Goal: Task Accomplishment & Management: Manage account settings

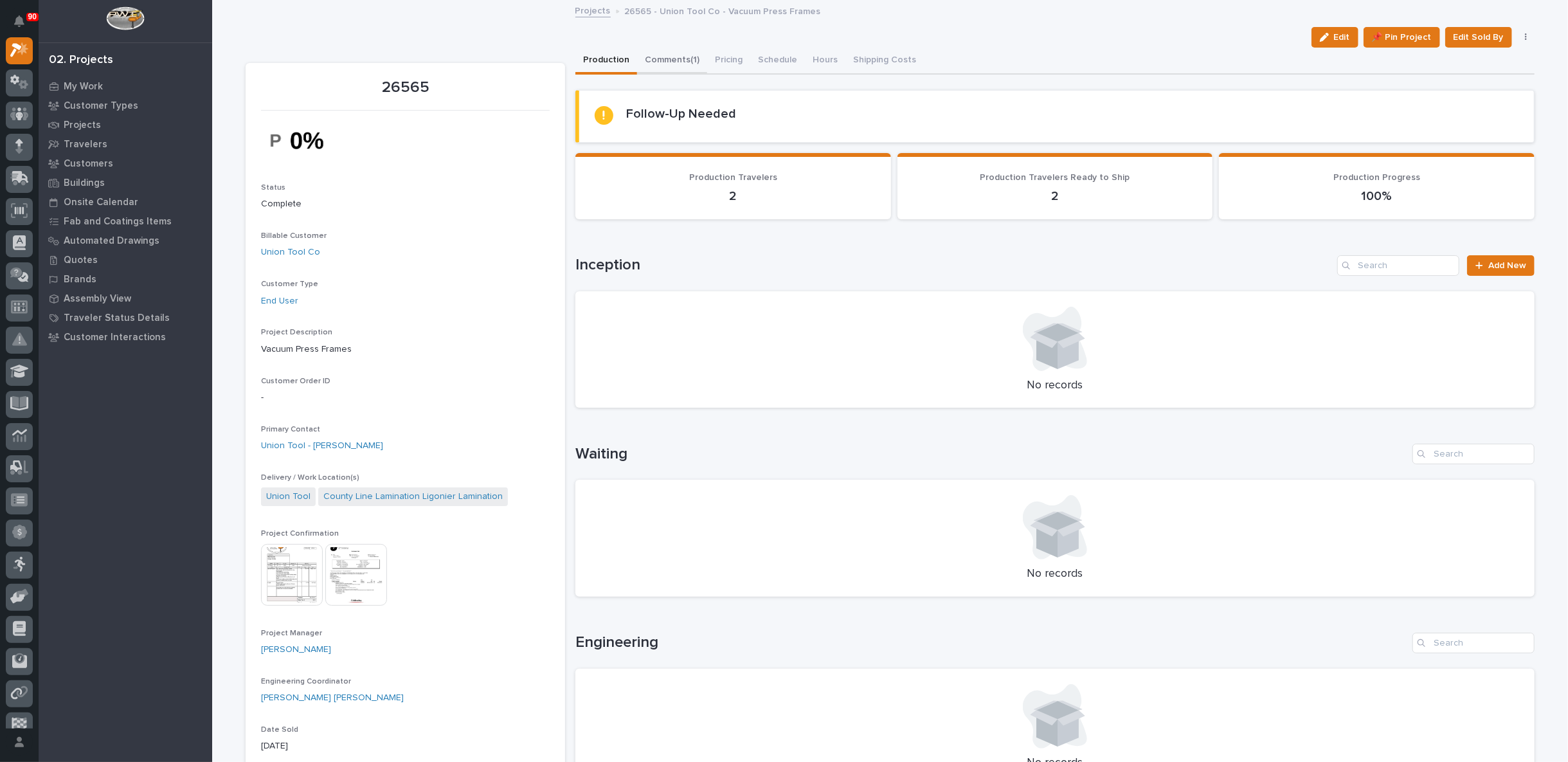
click at [666, 58] on button "Comments (1)" at bounding box center [672, 61] width 70 height 27
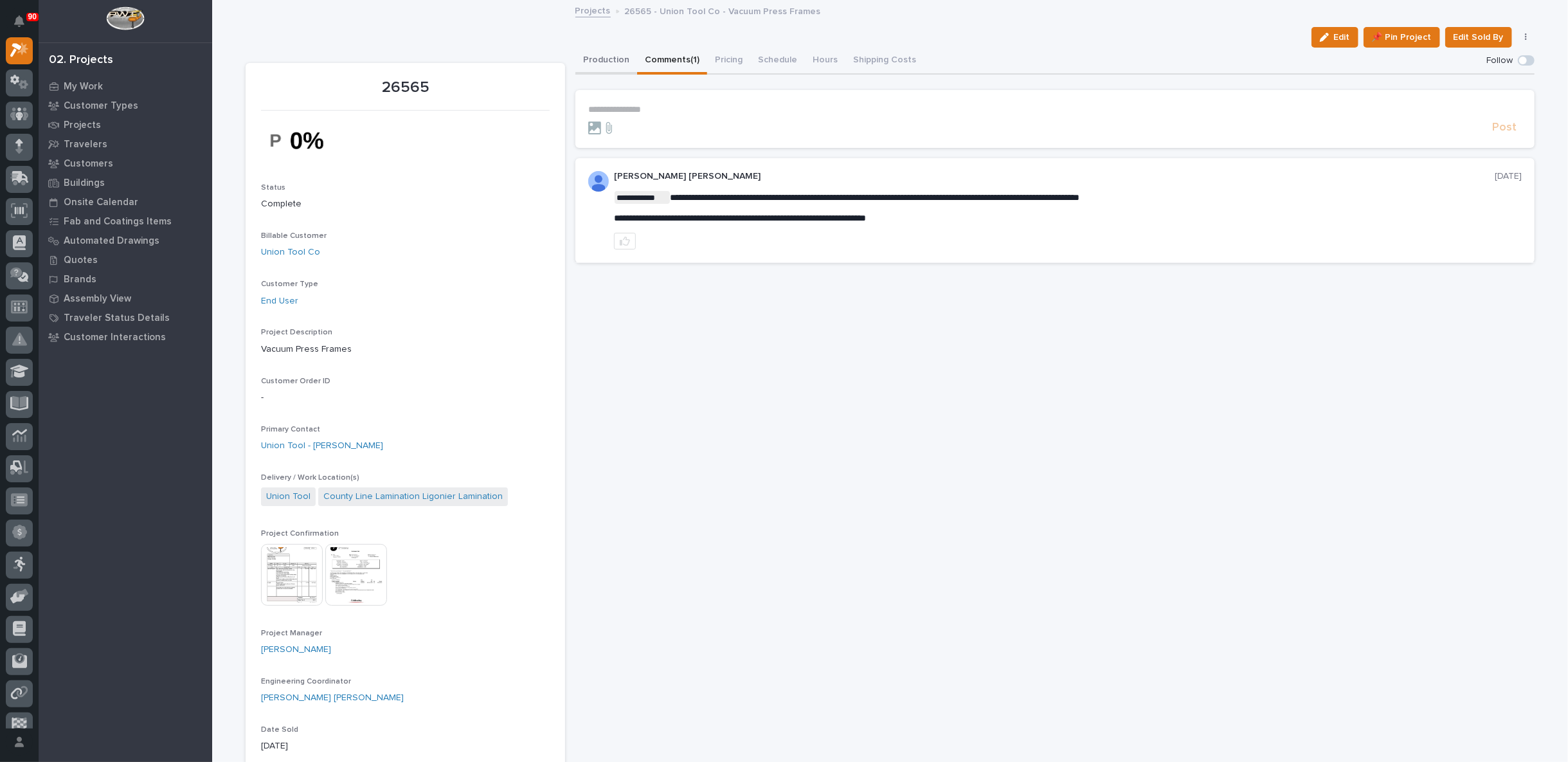
click at [591, 62] on button "Production" at bounding box center [606, 61] width 62 height 27
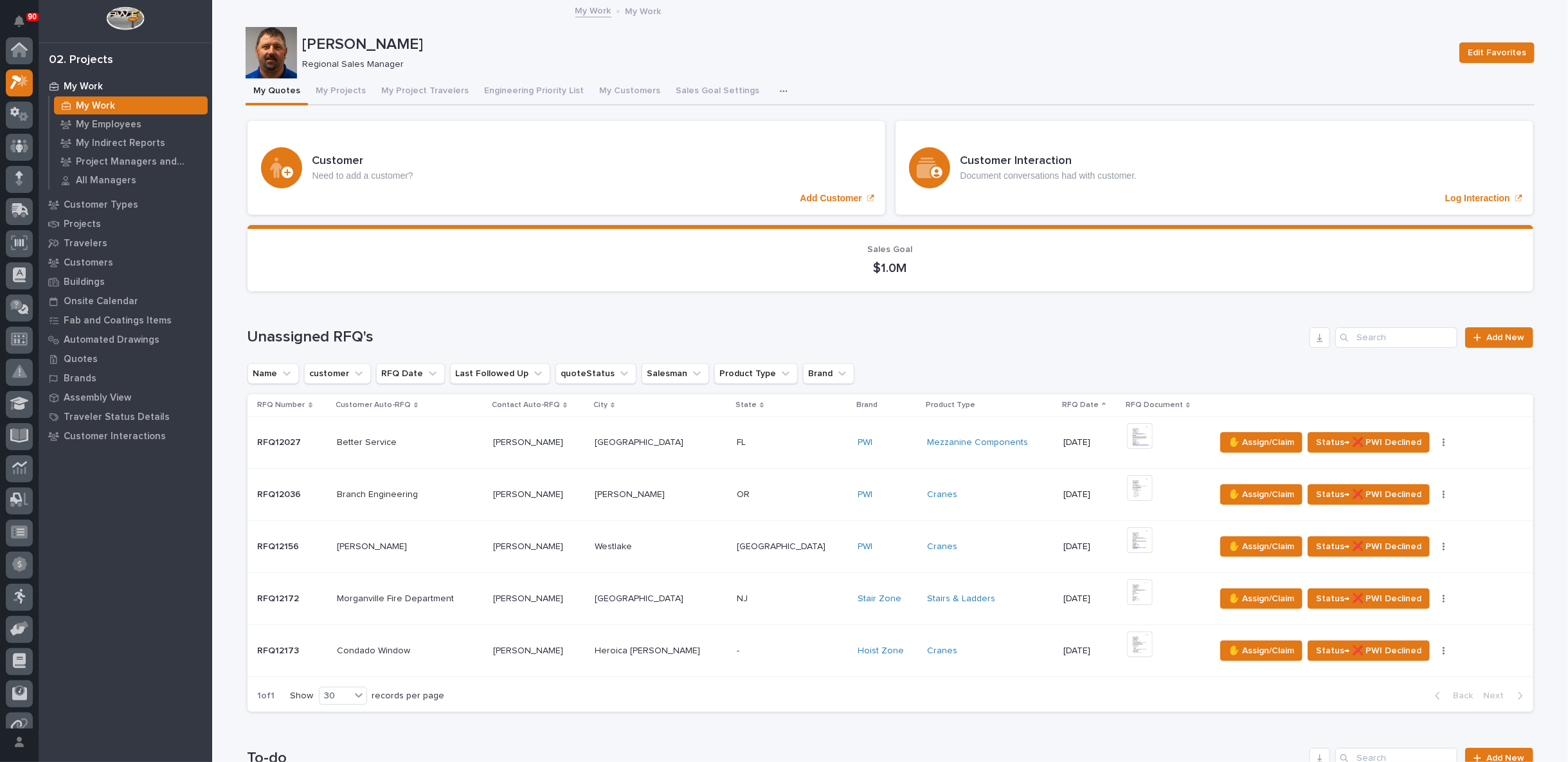
scroll to position [32, 0]
click at [334, 92] on button "My Projects" at bounding box center [341, 92] width 66 height 27
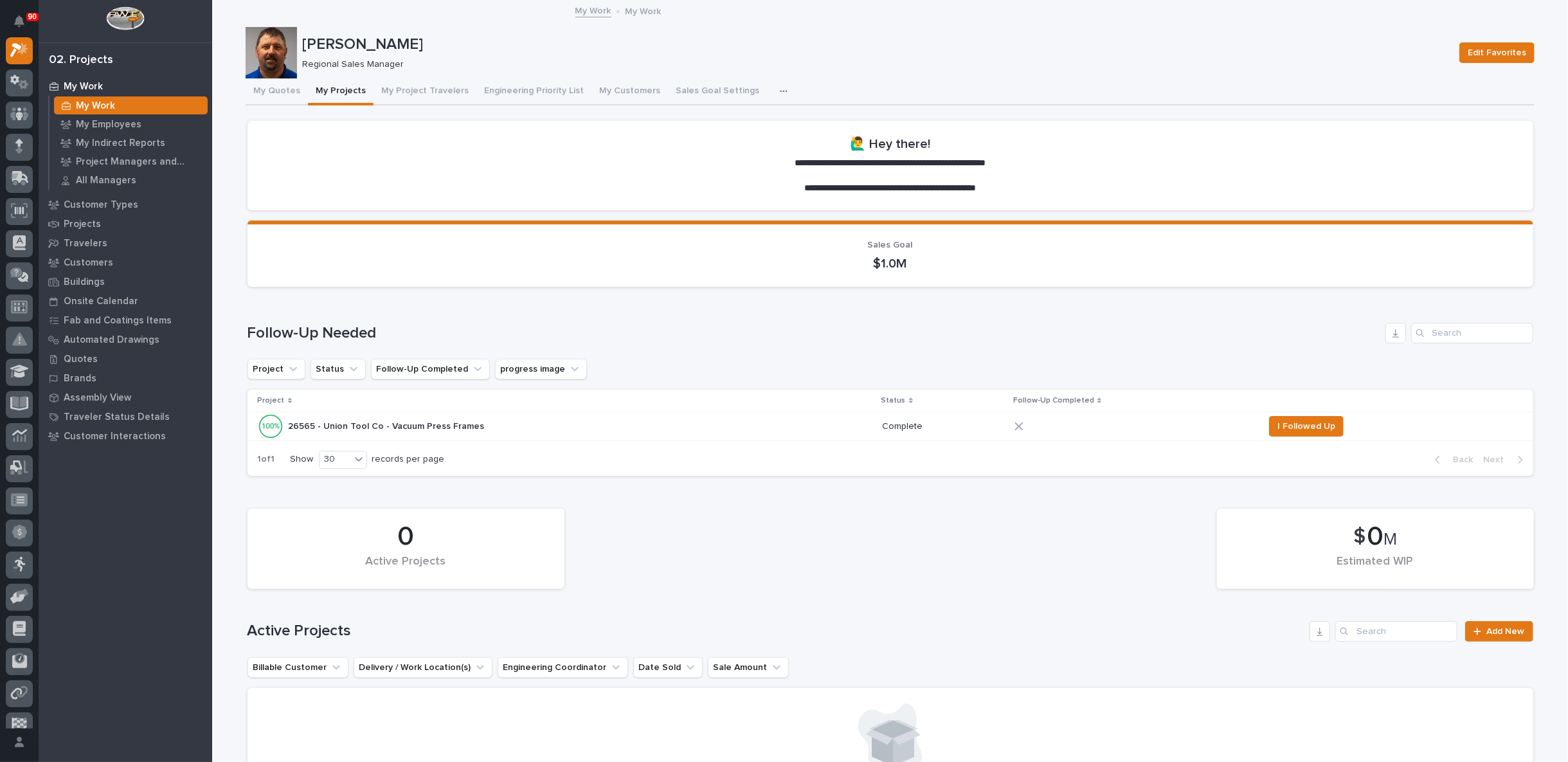
click at [747, 426] on div "26565 - Union Tool Co - Vacuum Press Frames 26565 - Union Tool Co - Vacuum Pres…" at bounding box center [565, 426] width 615 height 26
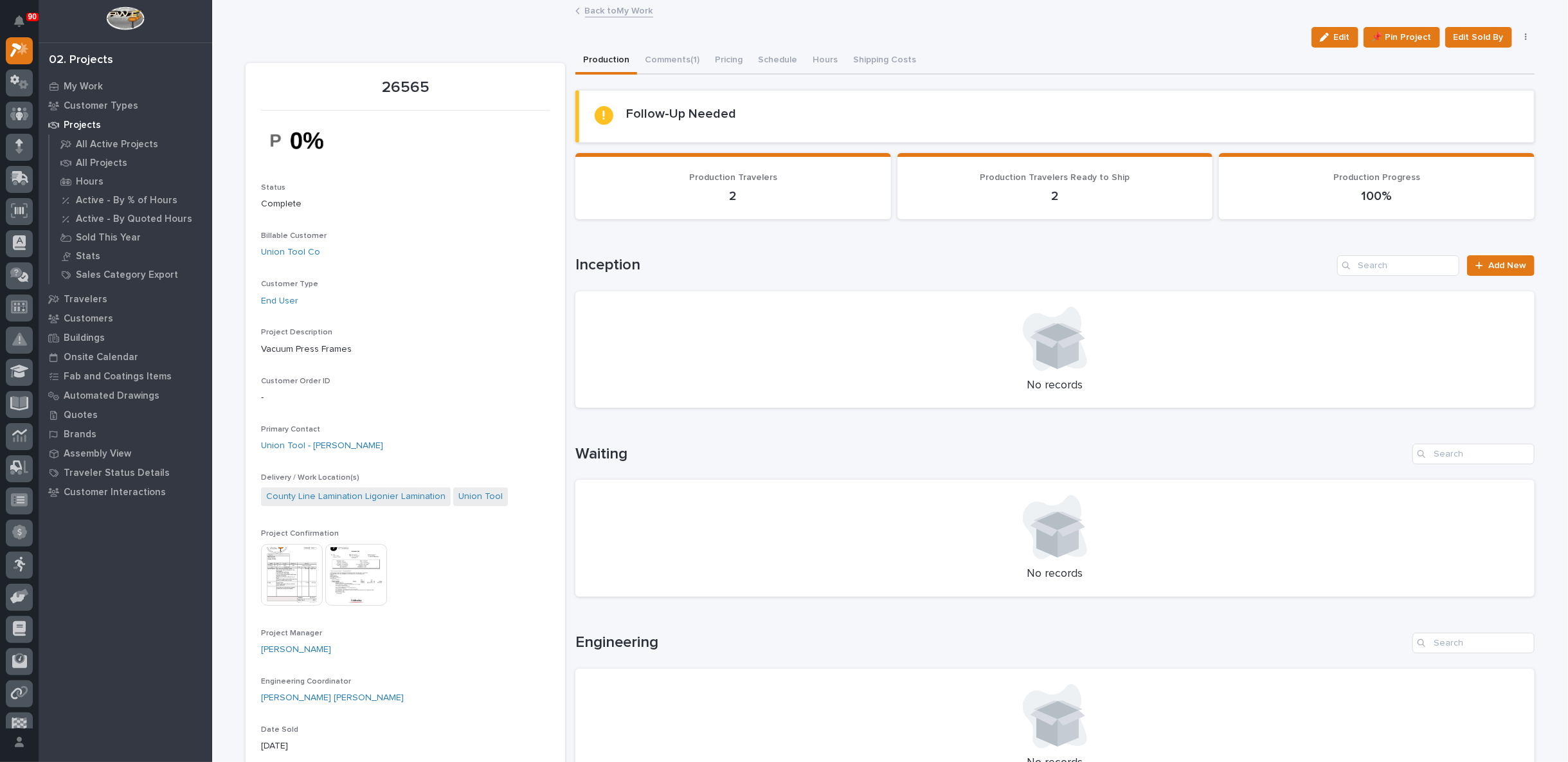
click at [610, 8] on link "Back to My Work" at bounding box center [619, 10] width 68 height 15
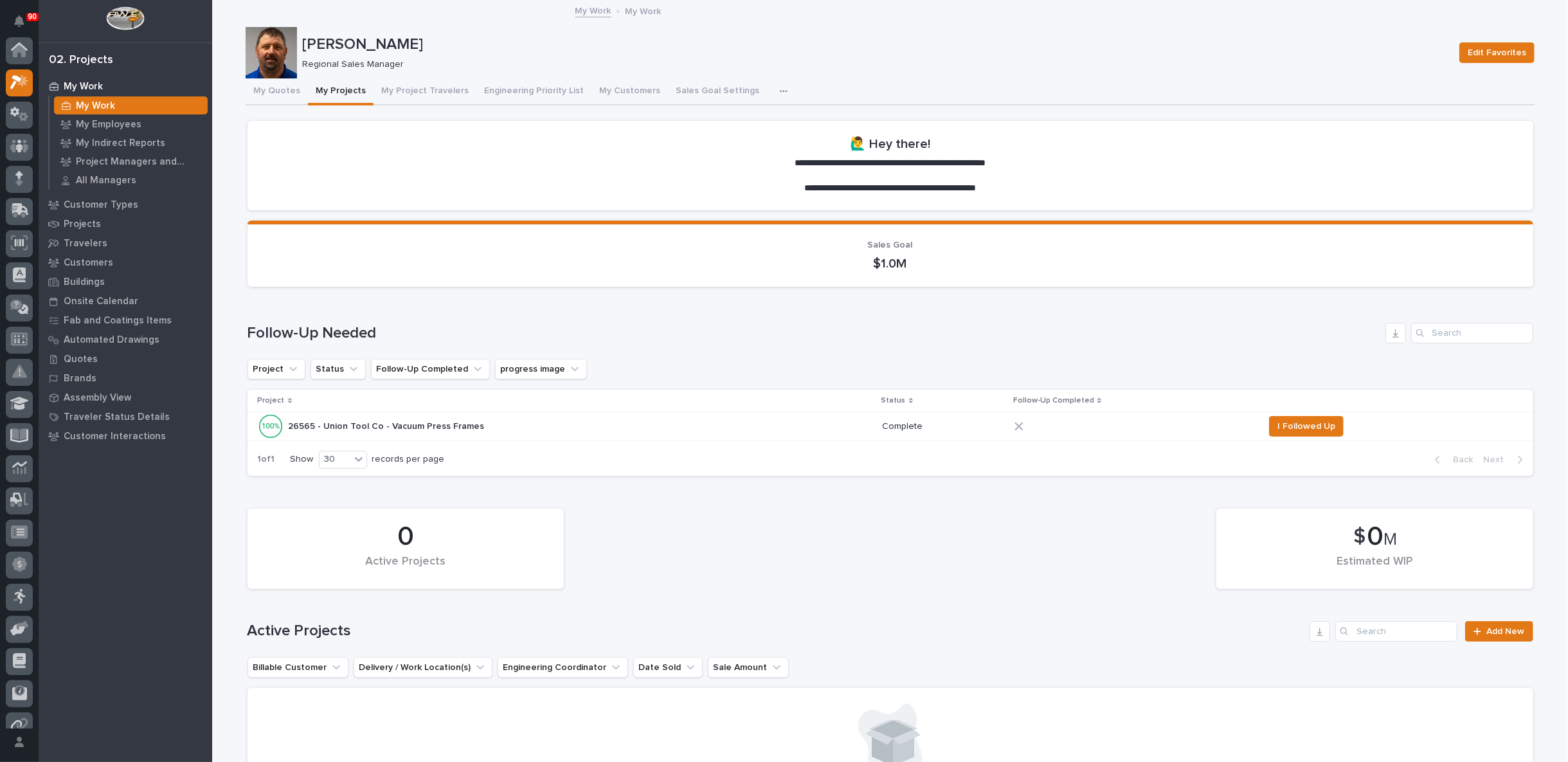
scroll to position [35, 0]
click at [562, 417] on div "26565 - Union Tool Co - Vacuum Press Frames 26565 - Union Tool Co - Vacuum Pres…" at bounding box center [565, 426] width 615 height 26
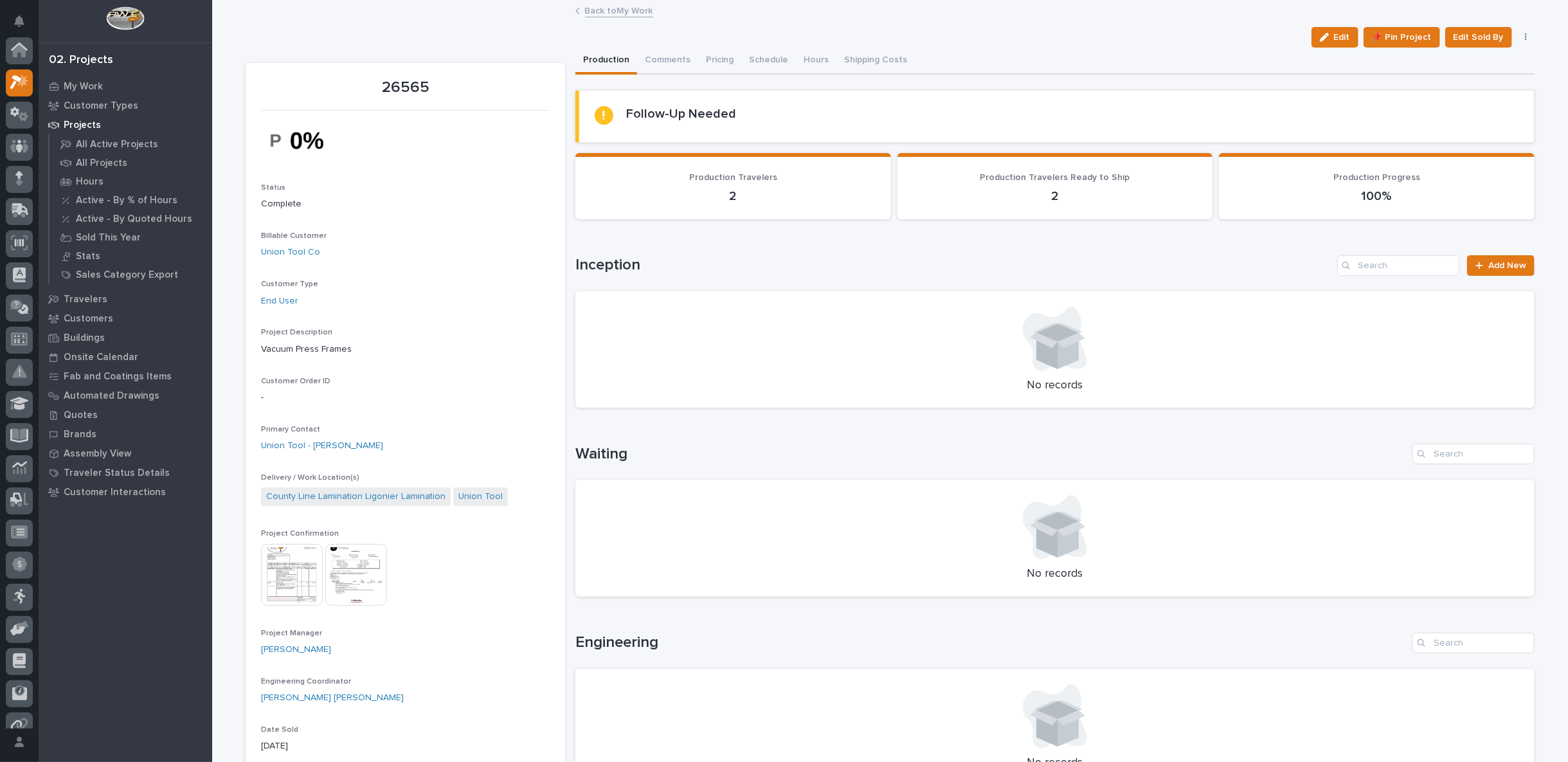
scroll to position [32, 0]
click at [819, 58] on button "Hours" at bounding box center [825, 61] width 40 height 27
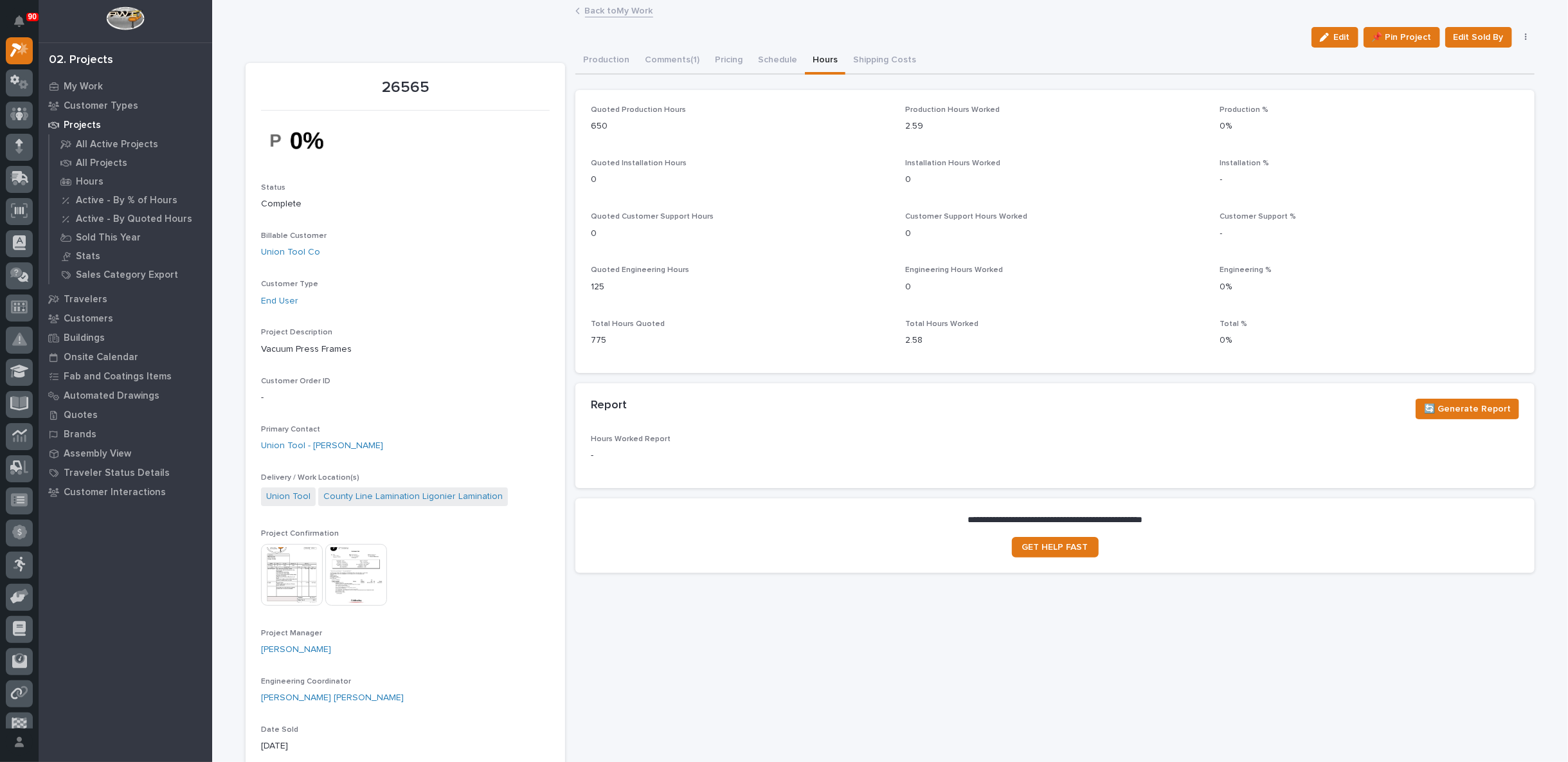
click at [609, 11] on link "Back to My Work" at bounding box center [619, 10] width 68 height 15
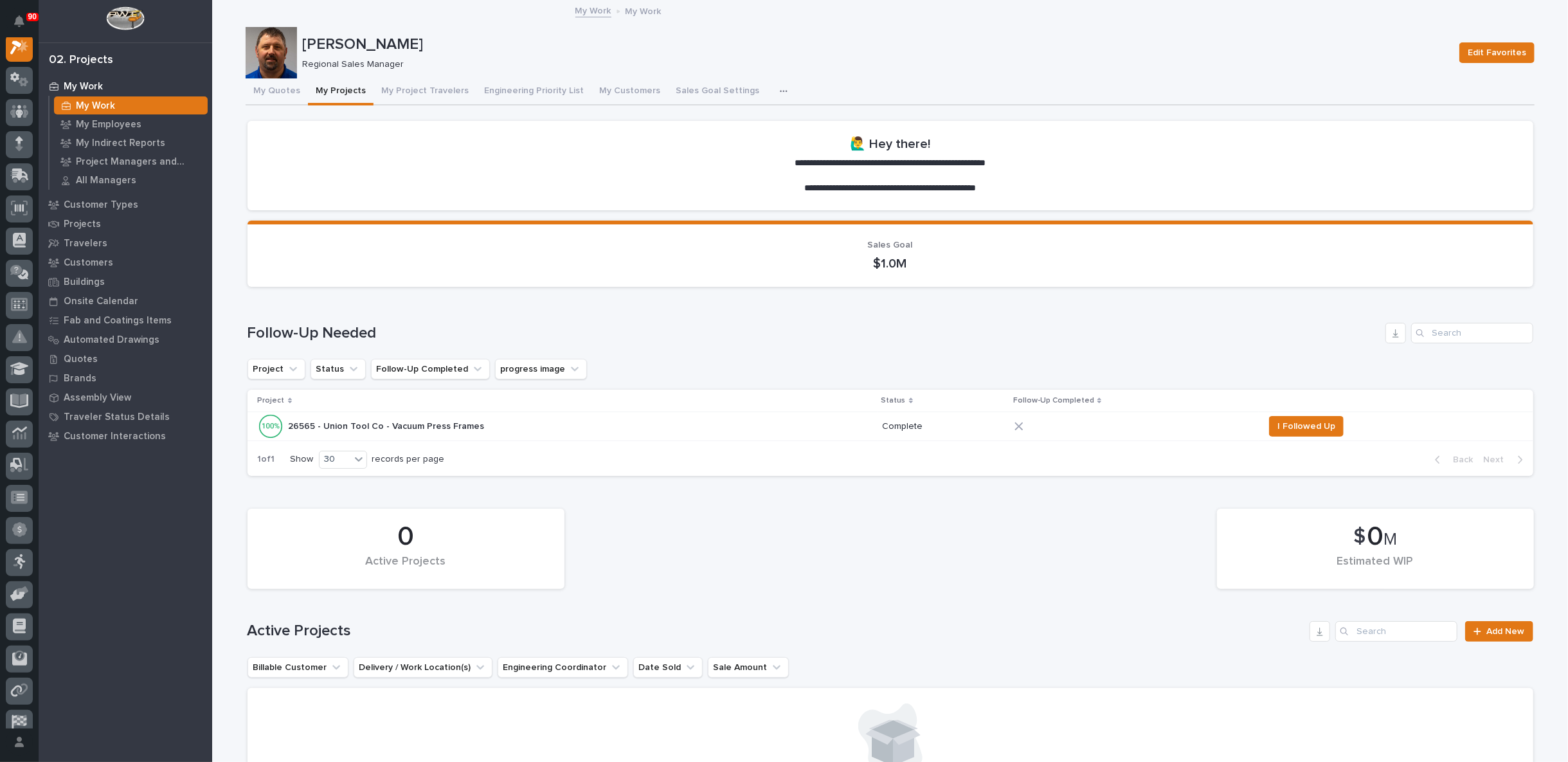
click at [756, 423] on div "26565 - Union Tool Co - Vacuum Press Frames 26565 - Union Tool Co - Vacuum Pres…" at bounding box center [565, 426] width 615 height 26
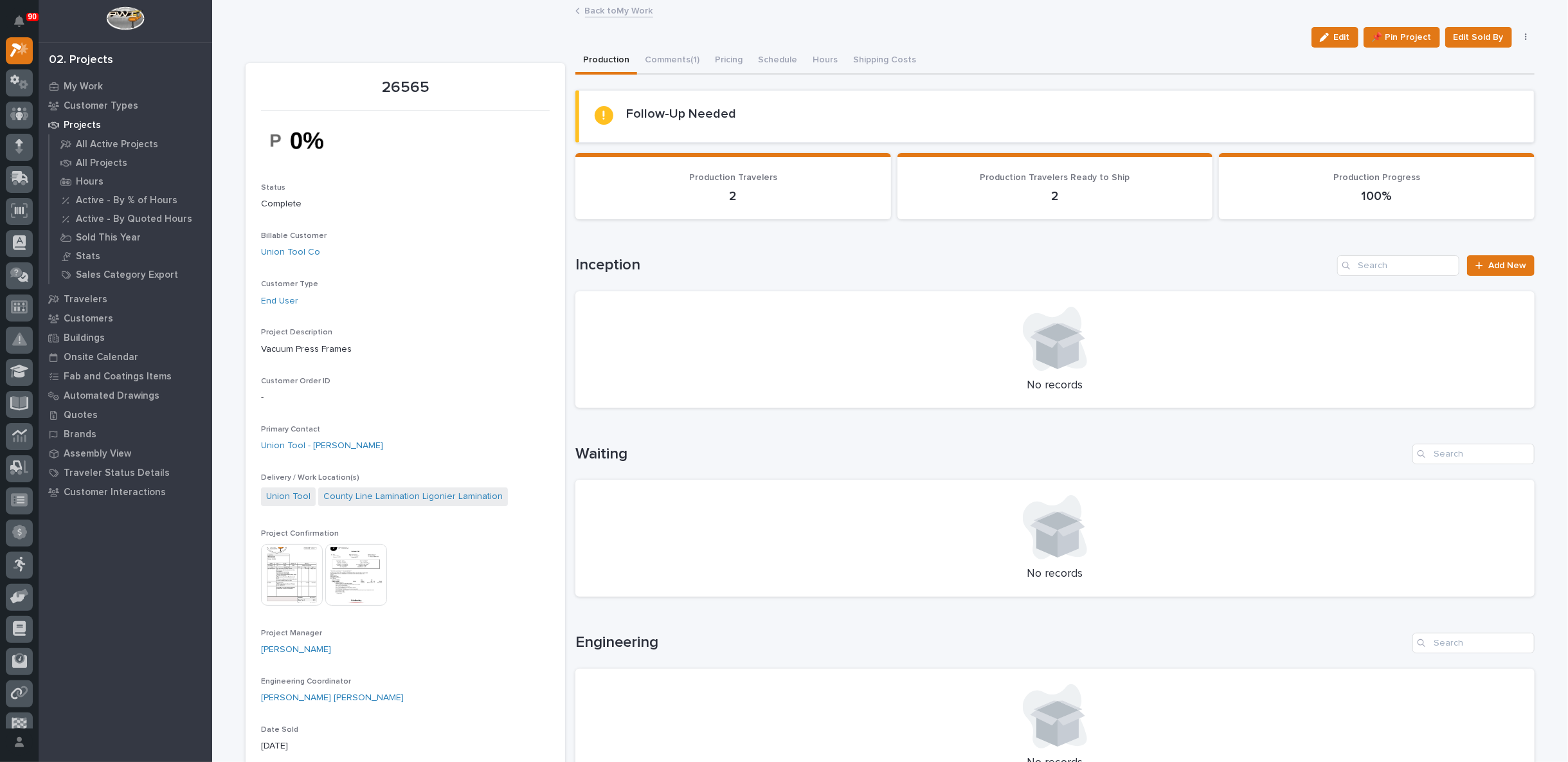
click at [609, 7] on link "Back to My Work" at bounding box center [619, 10] width 68 height 15
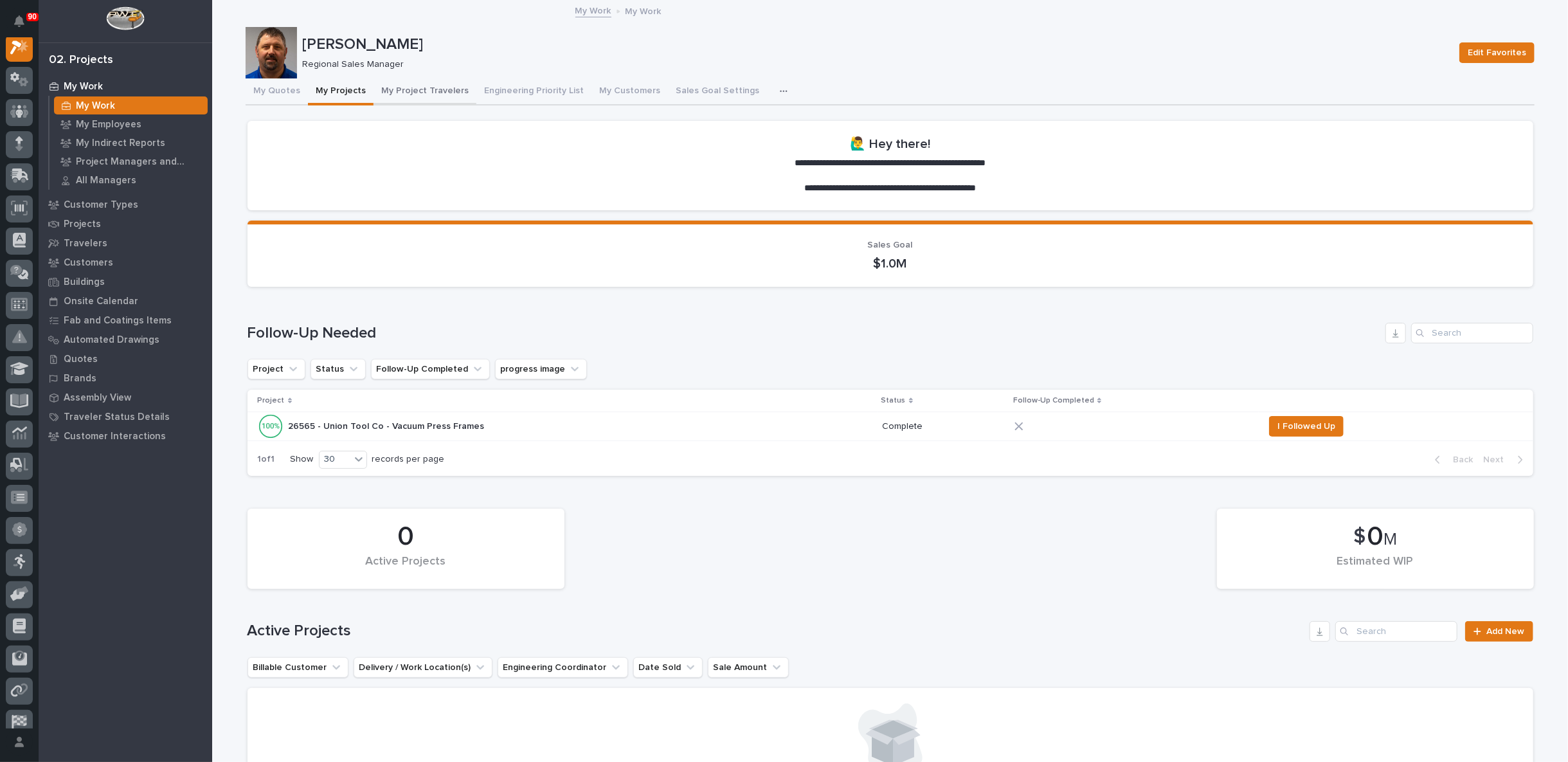
click at [409, 92] on button "My Project Travelers" at bounding box center [425, 92] width 103 height 27
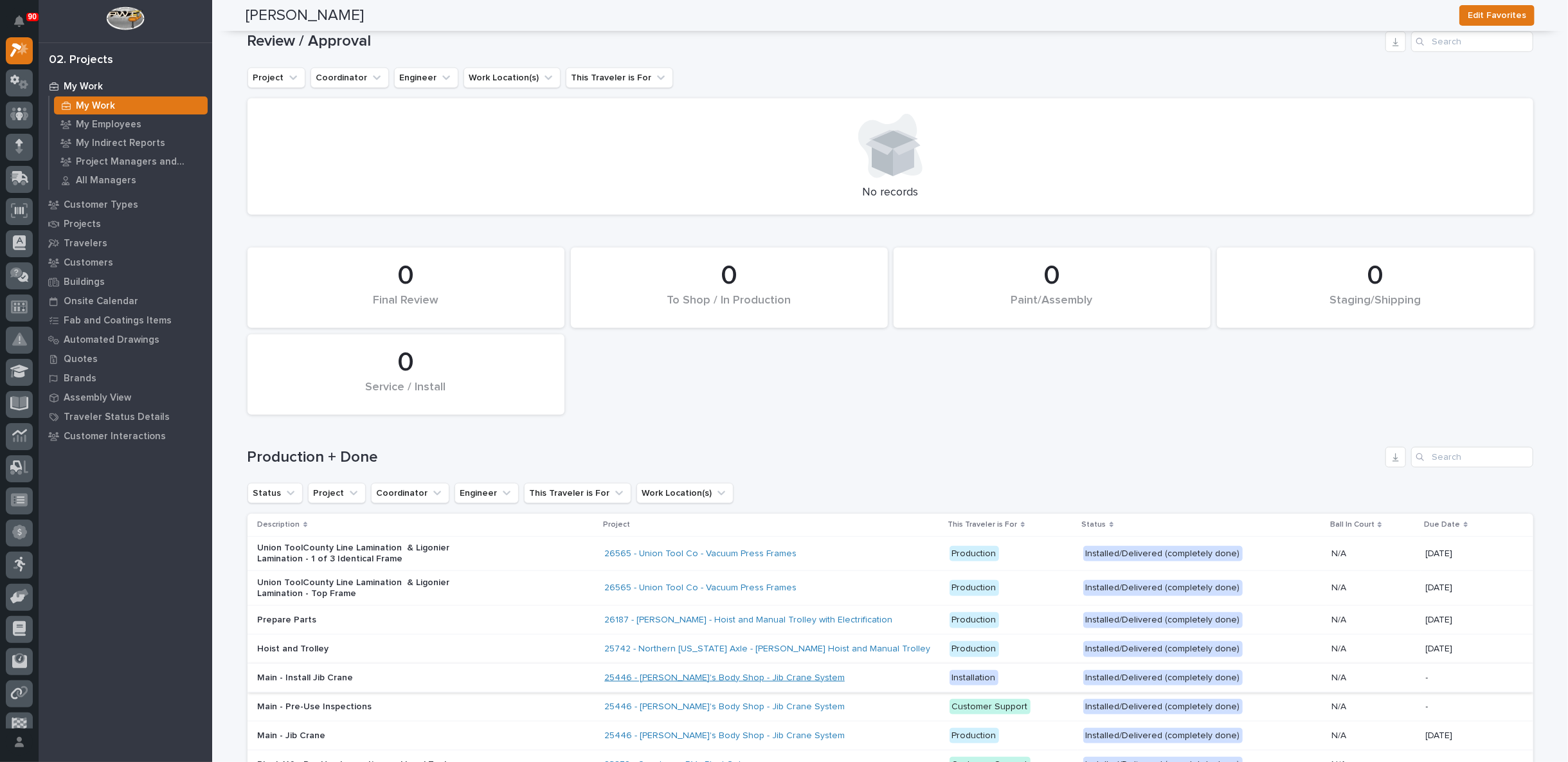
scroll to position [1071, 0]
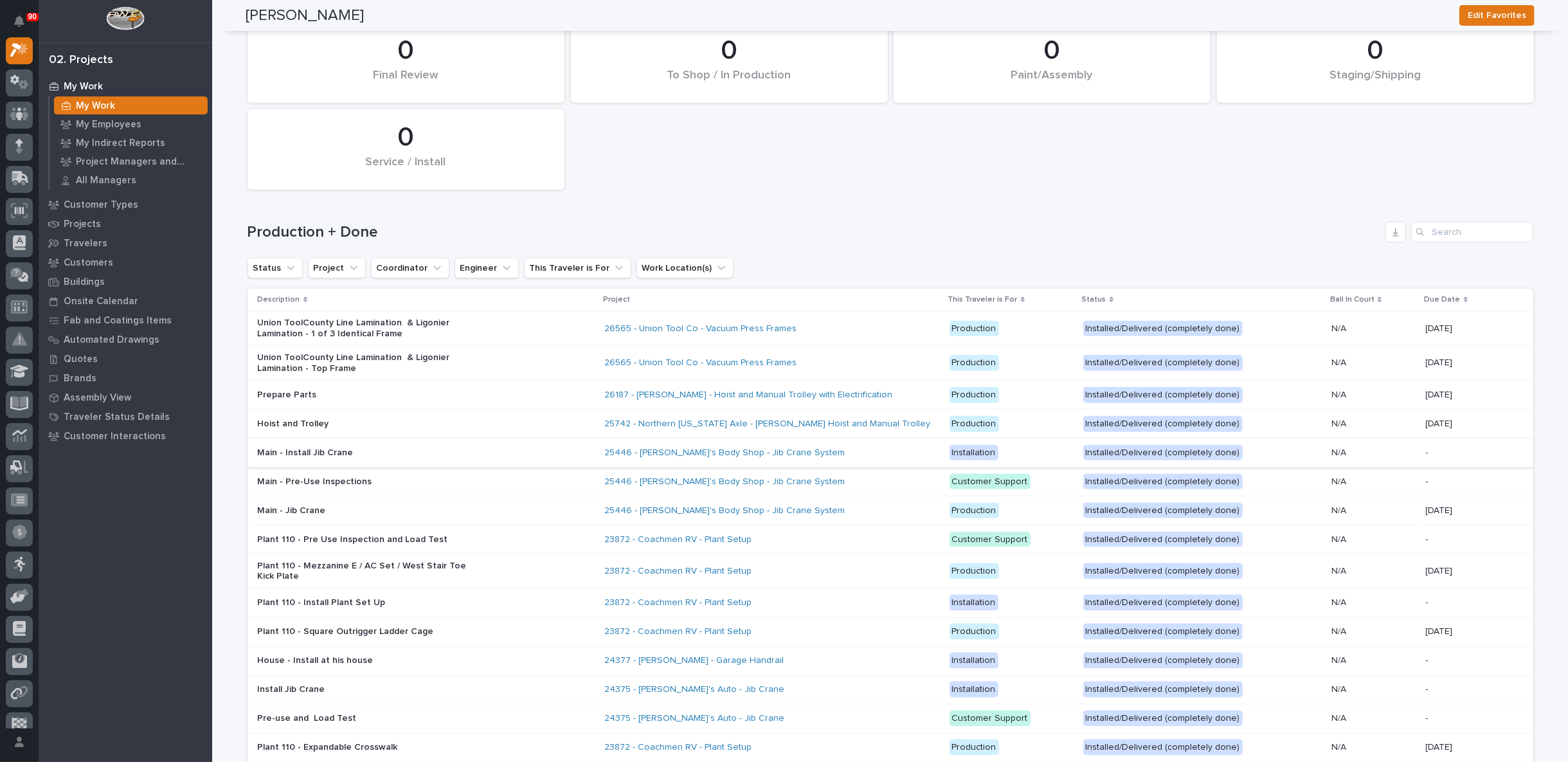
click at [547, 329] on div "Union ToolCounty Line Lamination & Ligonier Lamination - 1 of 3 Identical Frame" at bounding box center [426, 329] width 337 height 32
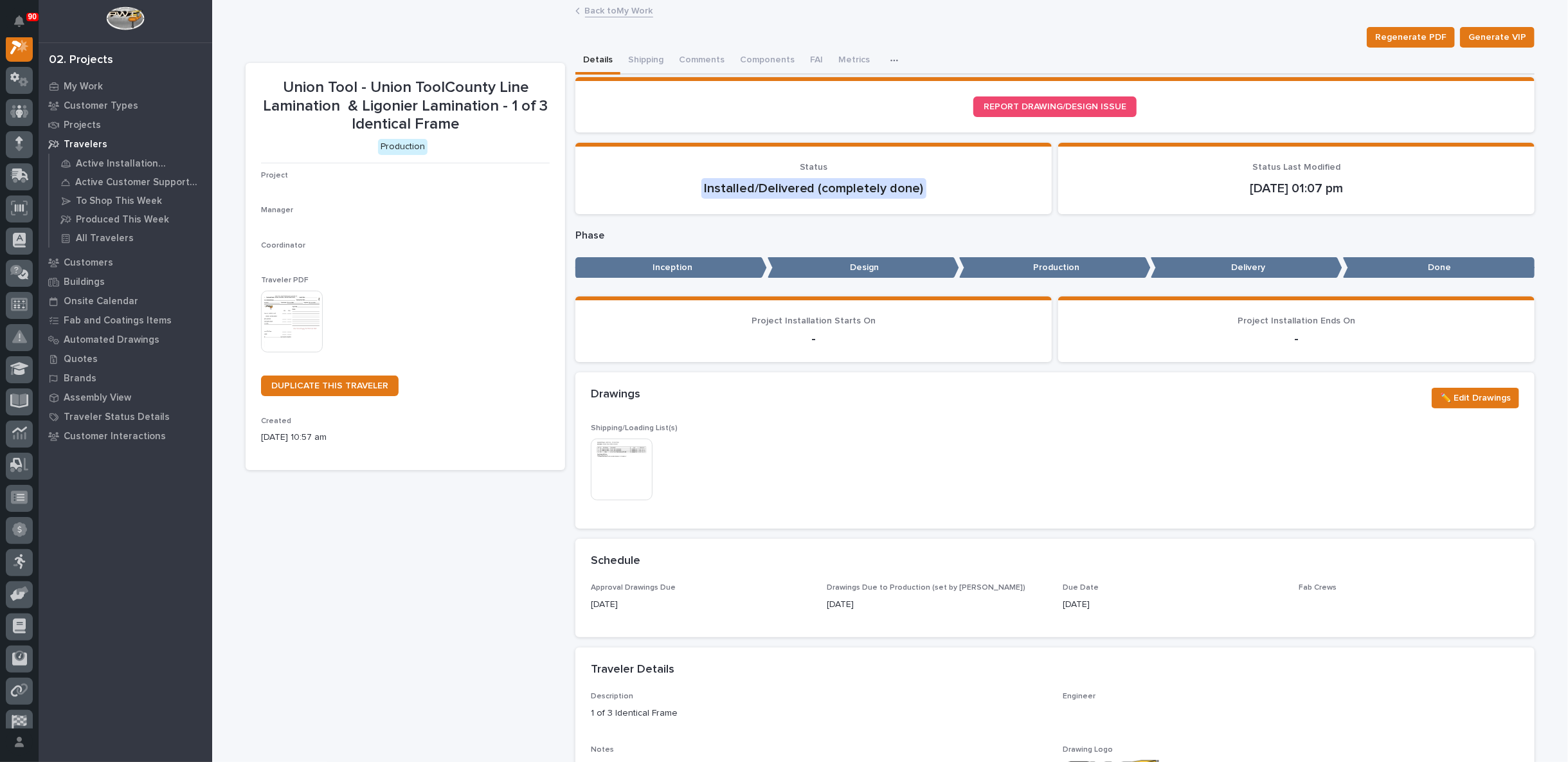
scroll to position [32, 0]
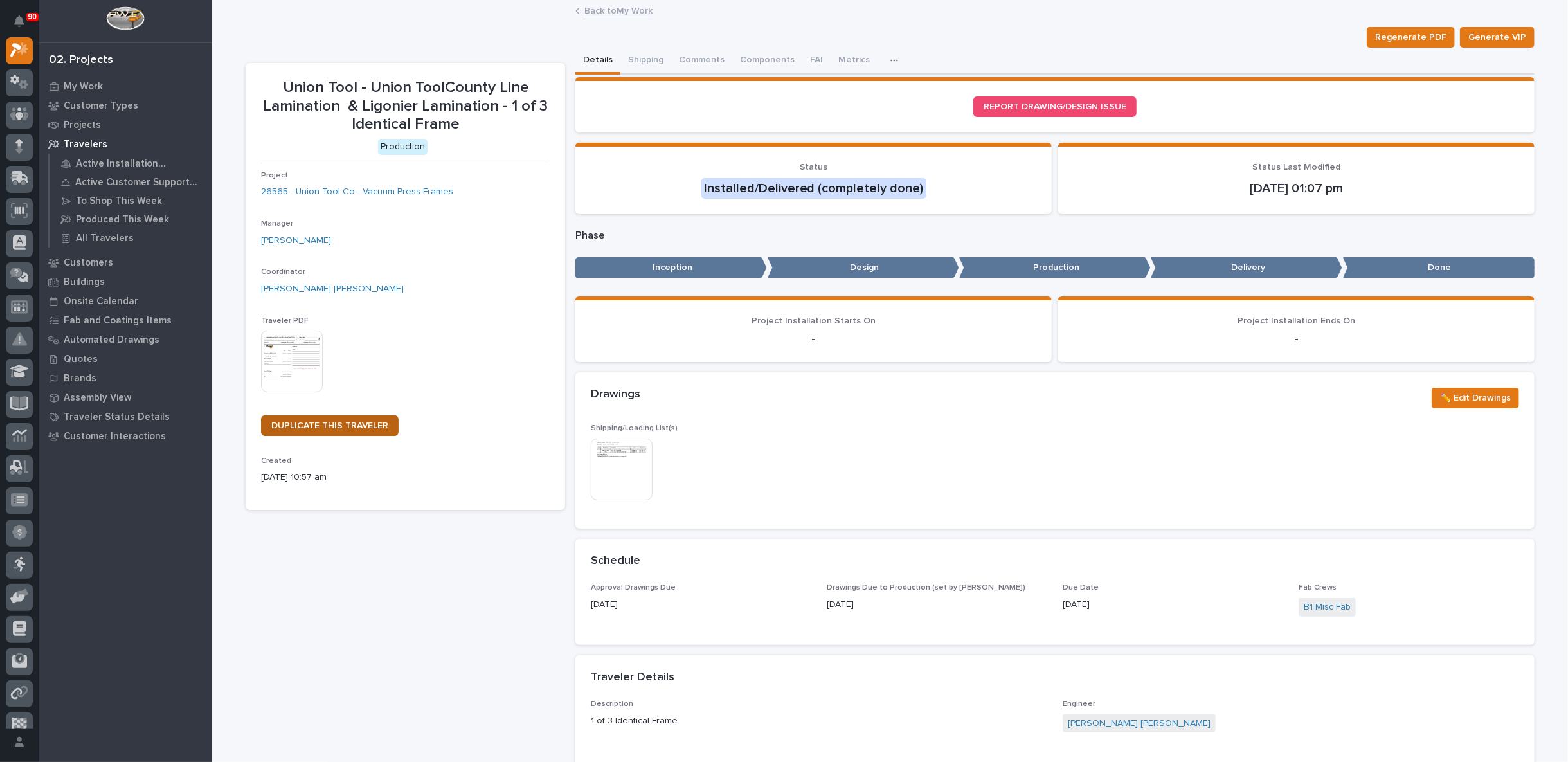
click at [320, 428] on span "DUPLICATE THIS TRAVELER" at bounding box center [329, 426] width 117 height 9
click at [591, 8] on link "Back to My Work" at bounding box center [619, 10] width 68 height 15
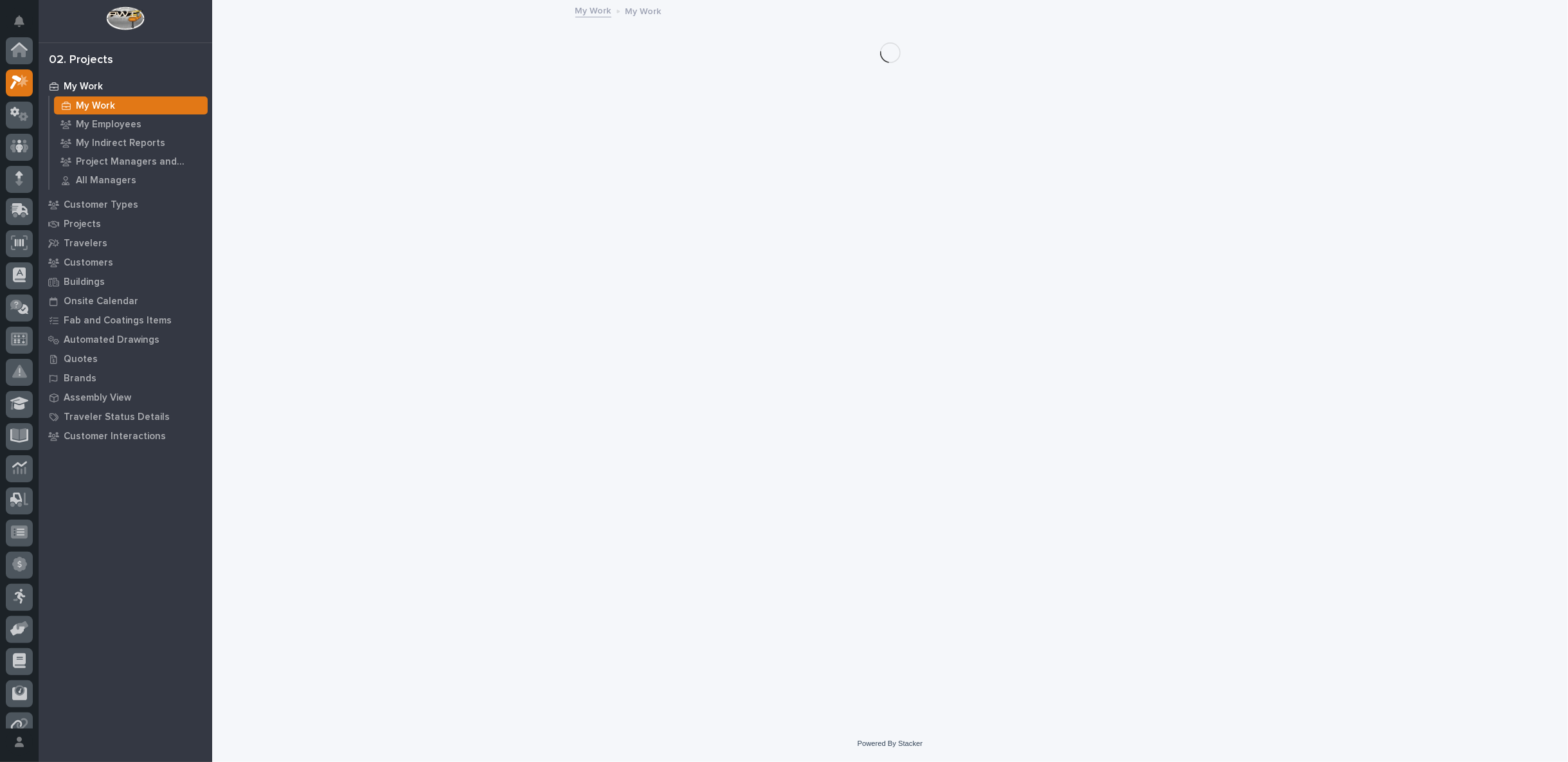
scroll to position [35, 0]
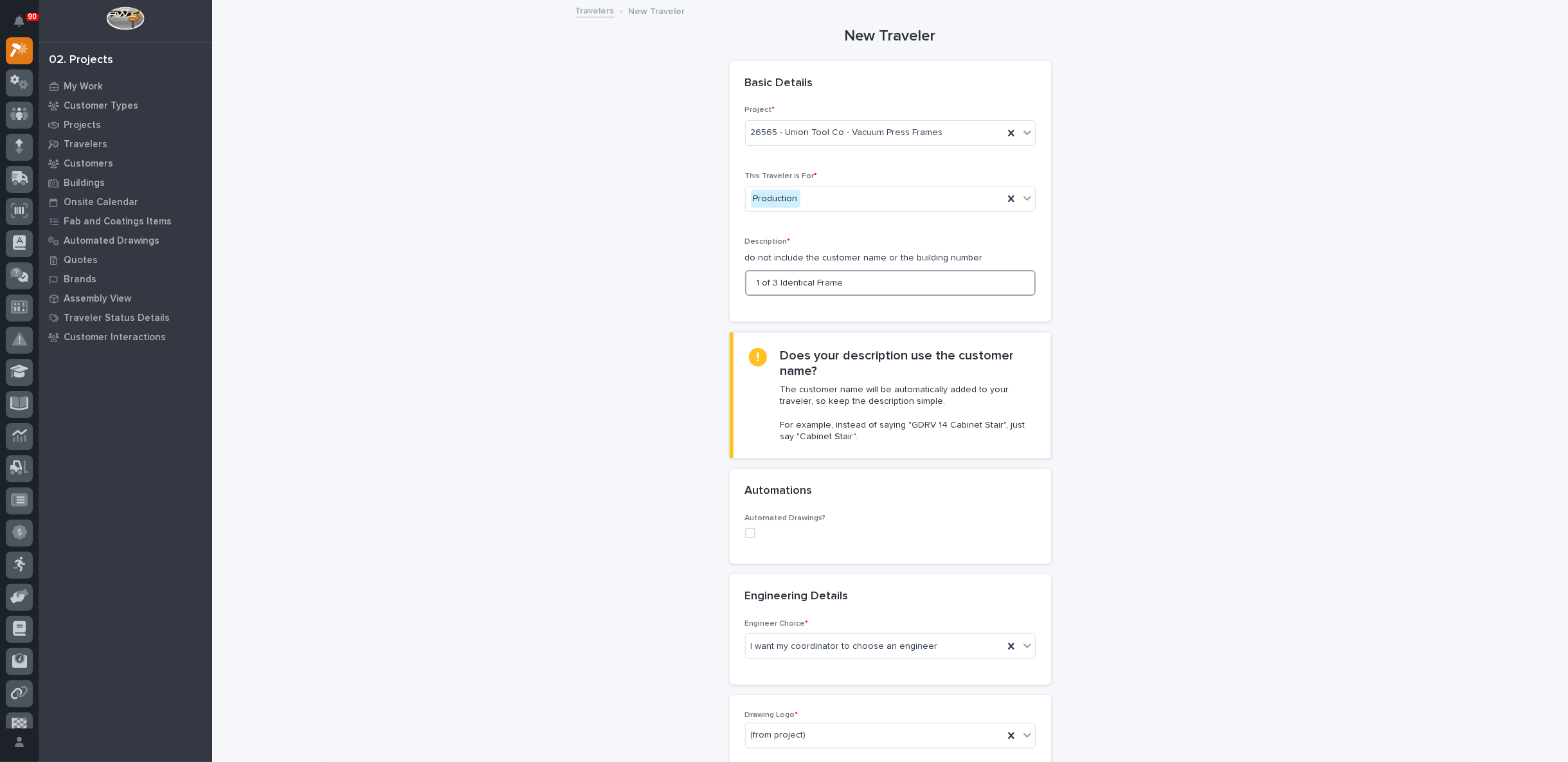
drag, startPoint x: 772, startPoint y: 280, endPoint x: 732, endPoint y: 282, distance: 40.0
click at [732, 282] on div "Project * 26565 - Union Tool Co - Vacuum Press Frames This Traveler is For * Pr…" at bounding box center [890, 213] width 322 height 216
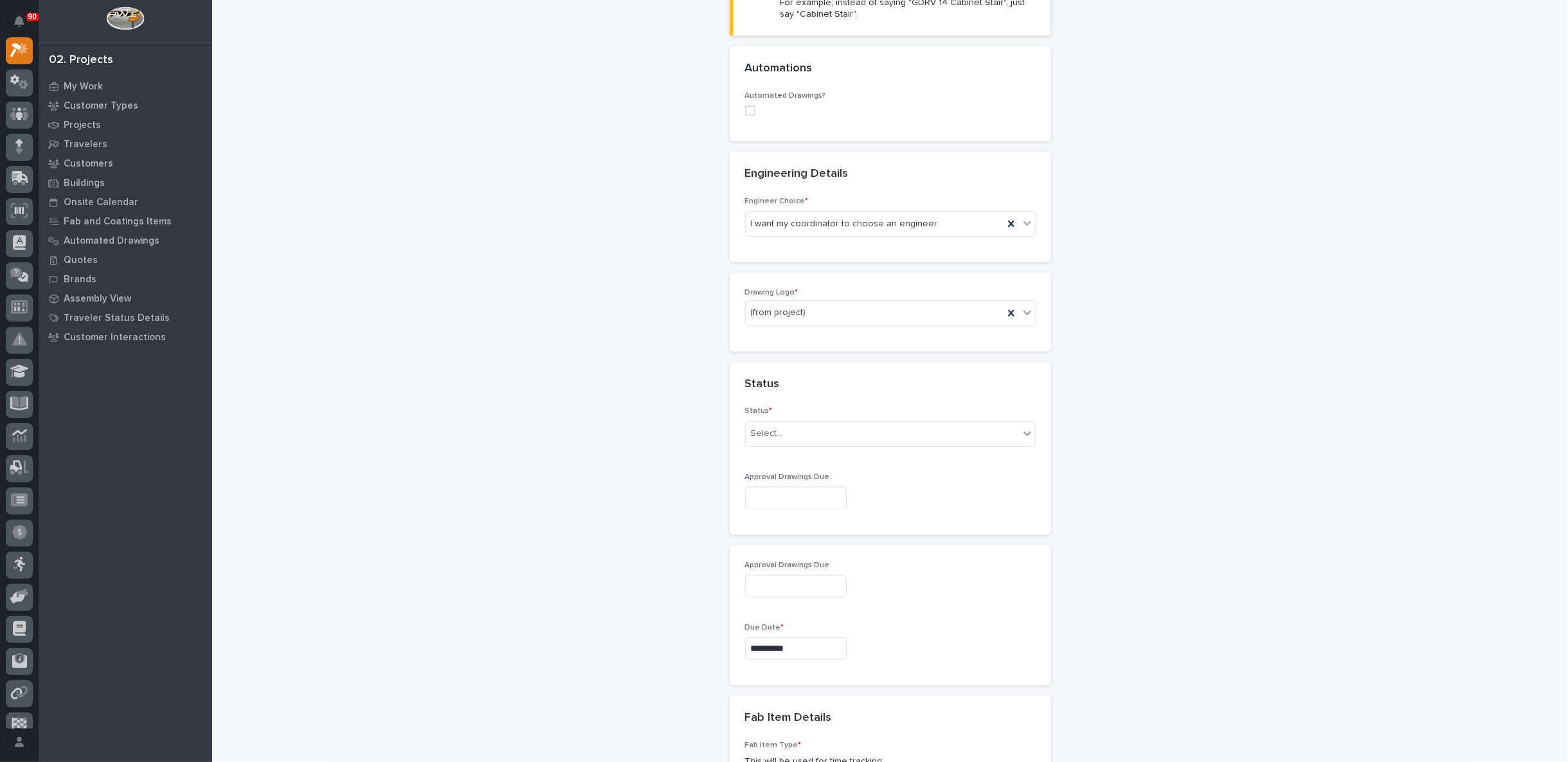
scroll to position [500, 0]
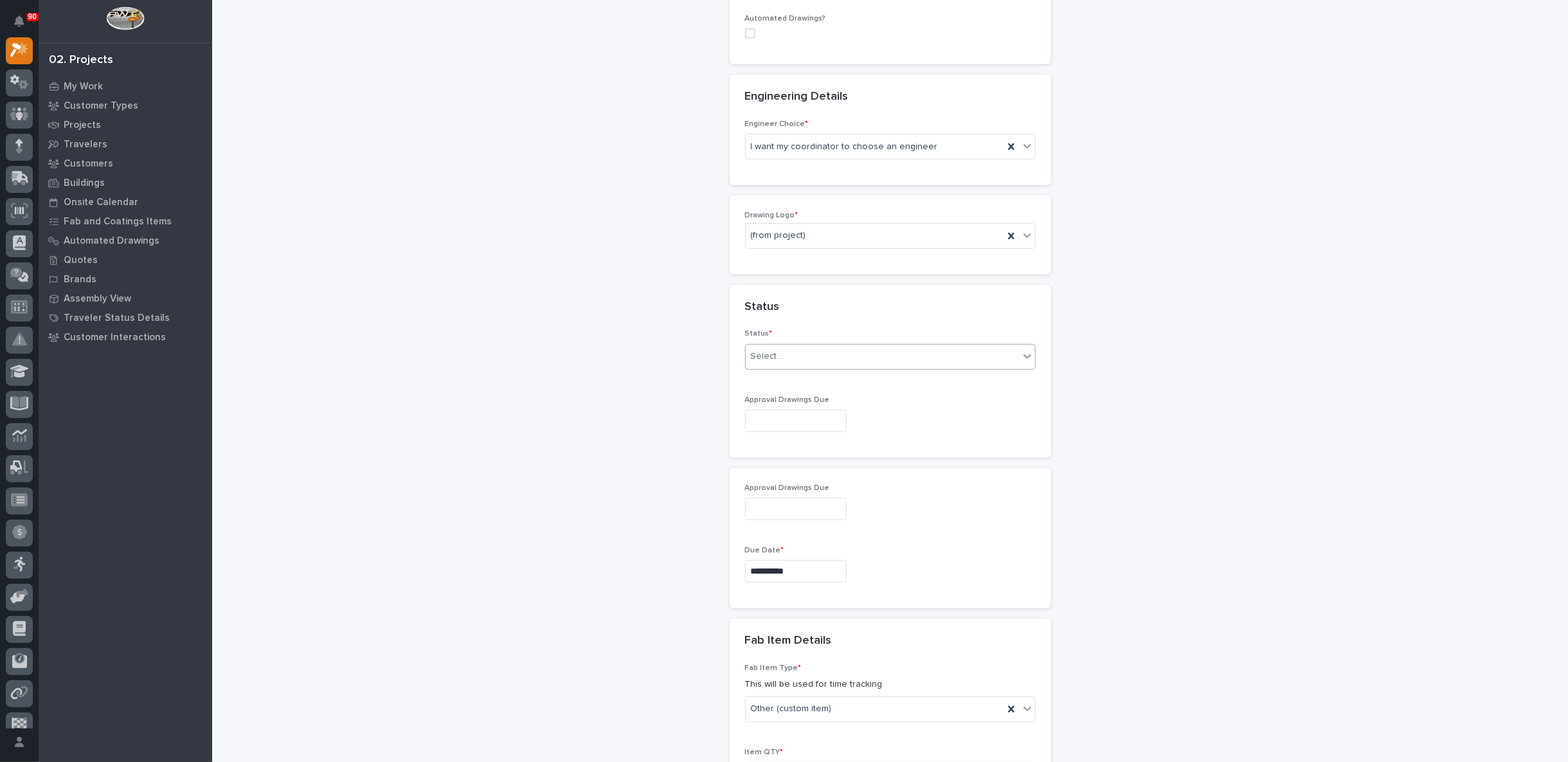
type input "2 and 3 Identical Frame"
click at [778, 352] on div "Select..." at bounding box center [882, 357] width 273 height 21
click at [788, 375] on div "Sold (no traveler printed)" at bounding box center [884, 378] width 289 height 23
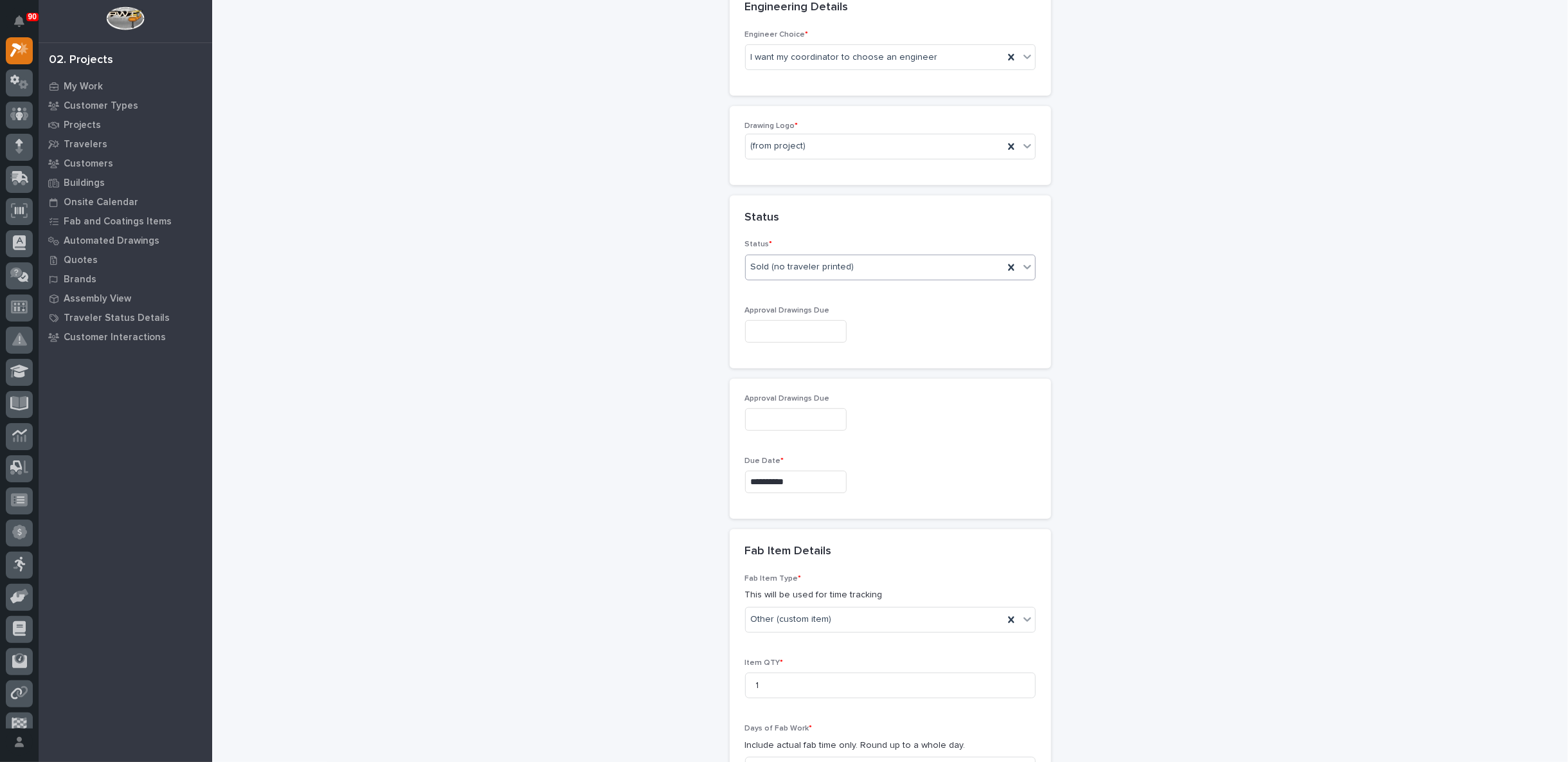
scroll to position [643, 0]
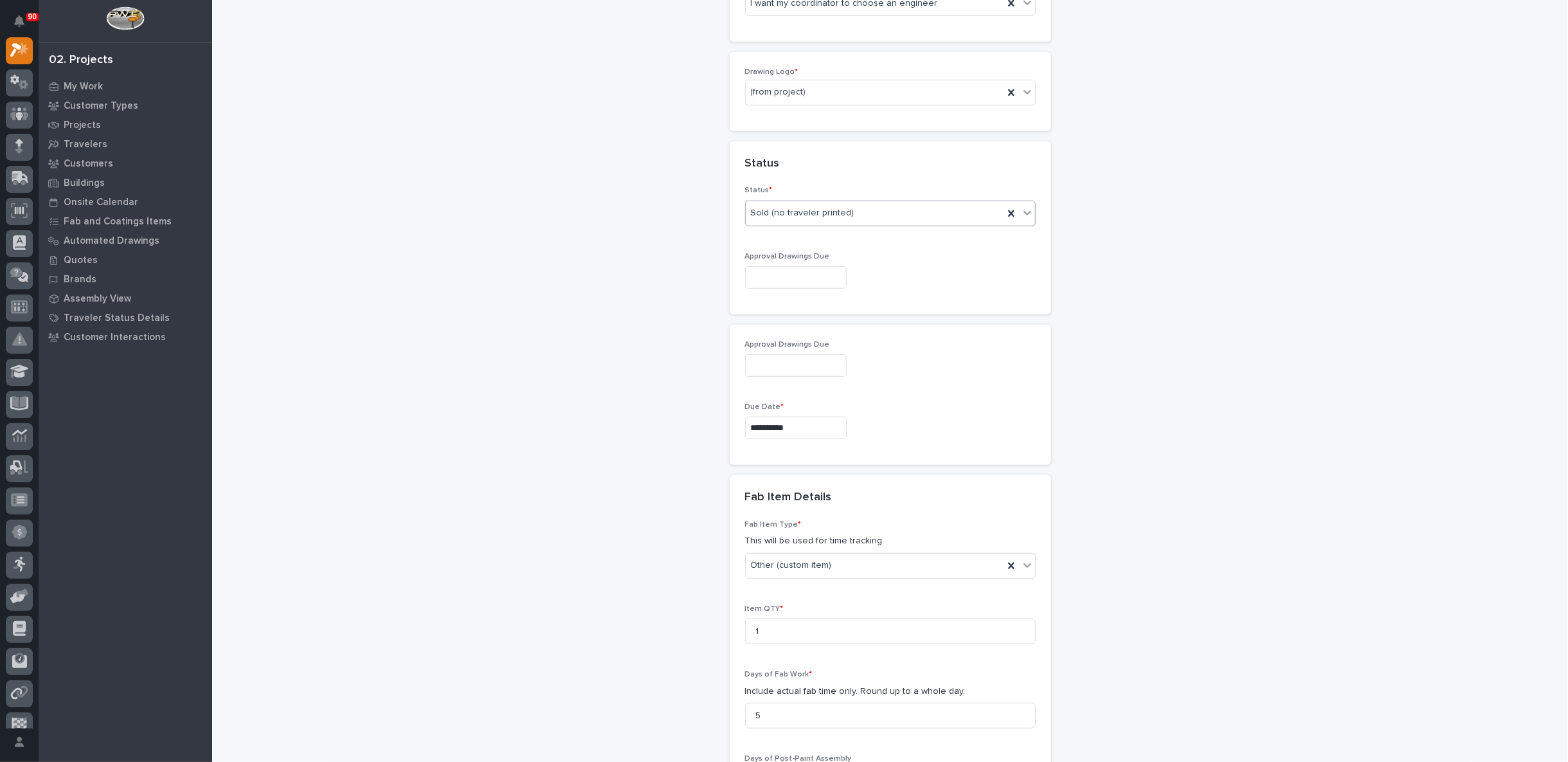
click at [807, 424] on input "**********" at bounding box center [796, 428] width 101 height 23
click at [847, 221] on span "Next Month" at bounding box center [847, 223] width 0 height 17
click at [824, 360] on div "31" at bounding box center [824, 360] width 17 height 17
type input "**********"
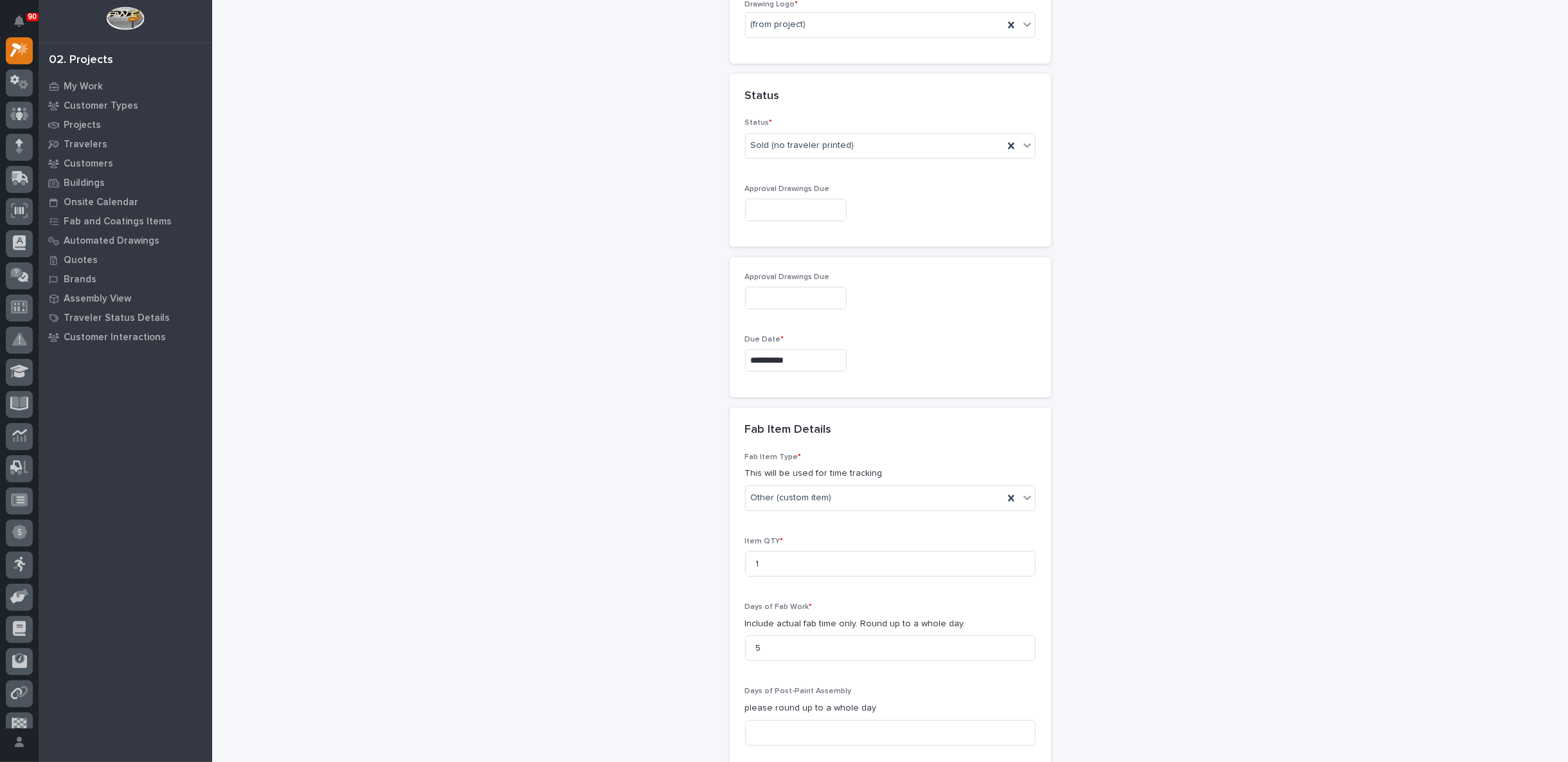
scroll to position [786, 0]
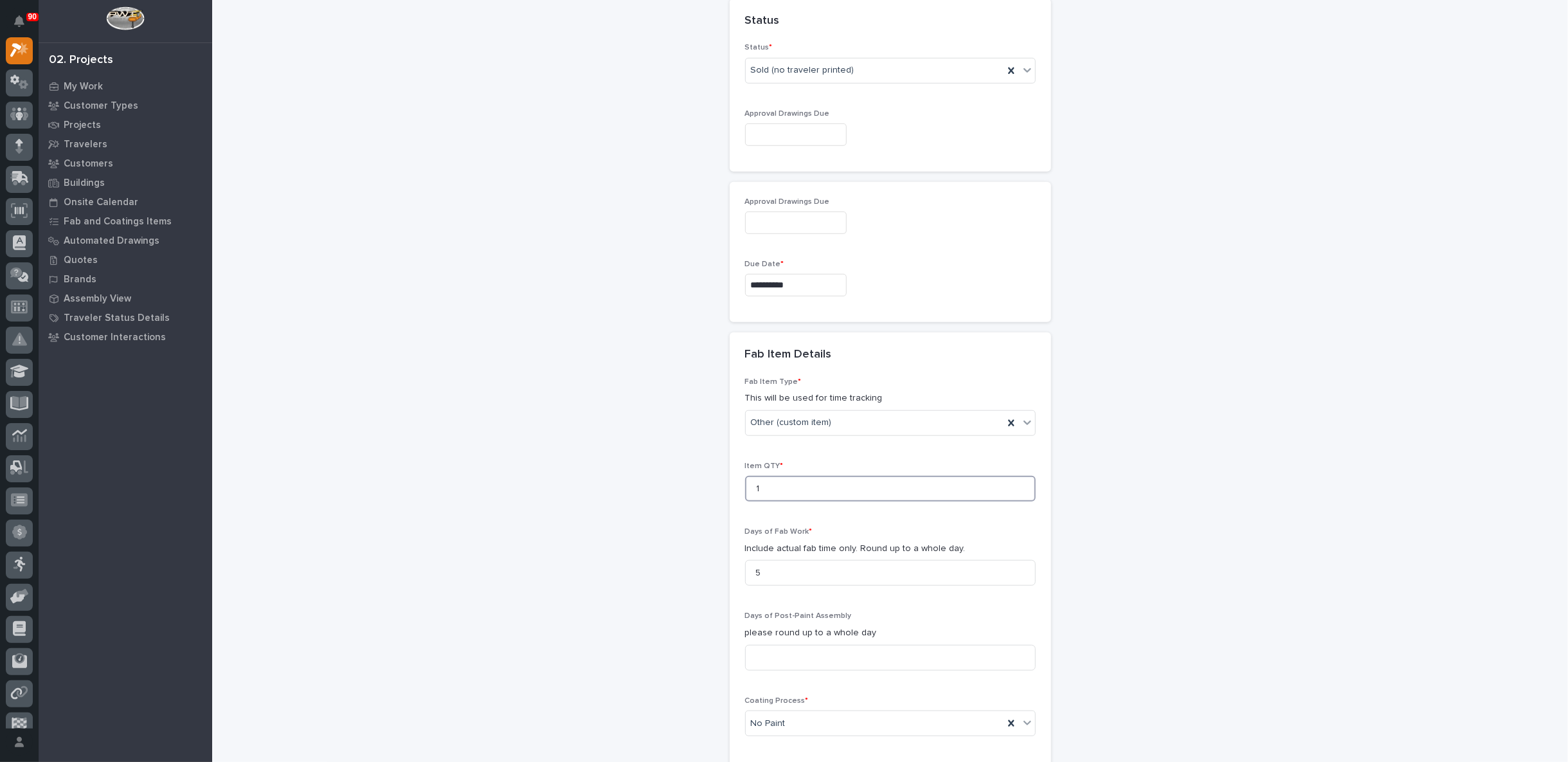
drag, startPoint x: 769, startPoint y: 482, endPoint x: 662, endPoint y: 478, distance: 107.1
click at [673, 479] on div "**********" at bounding box center [890, 172] width 1289 height 1913
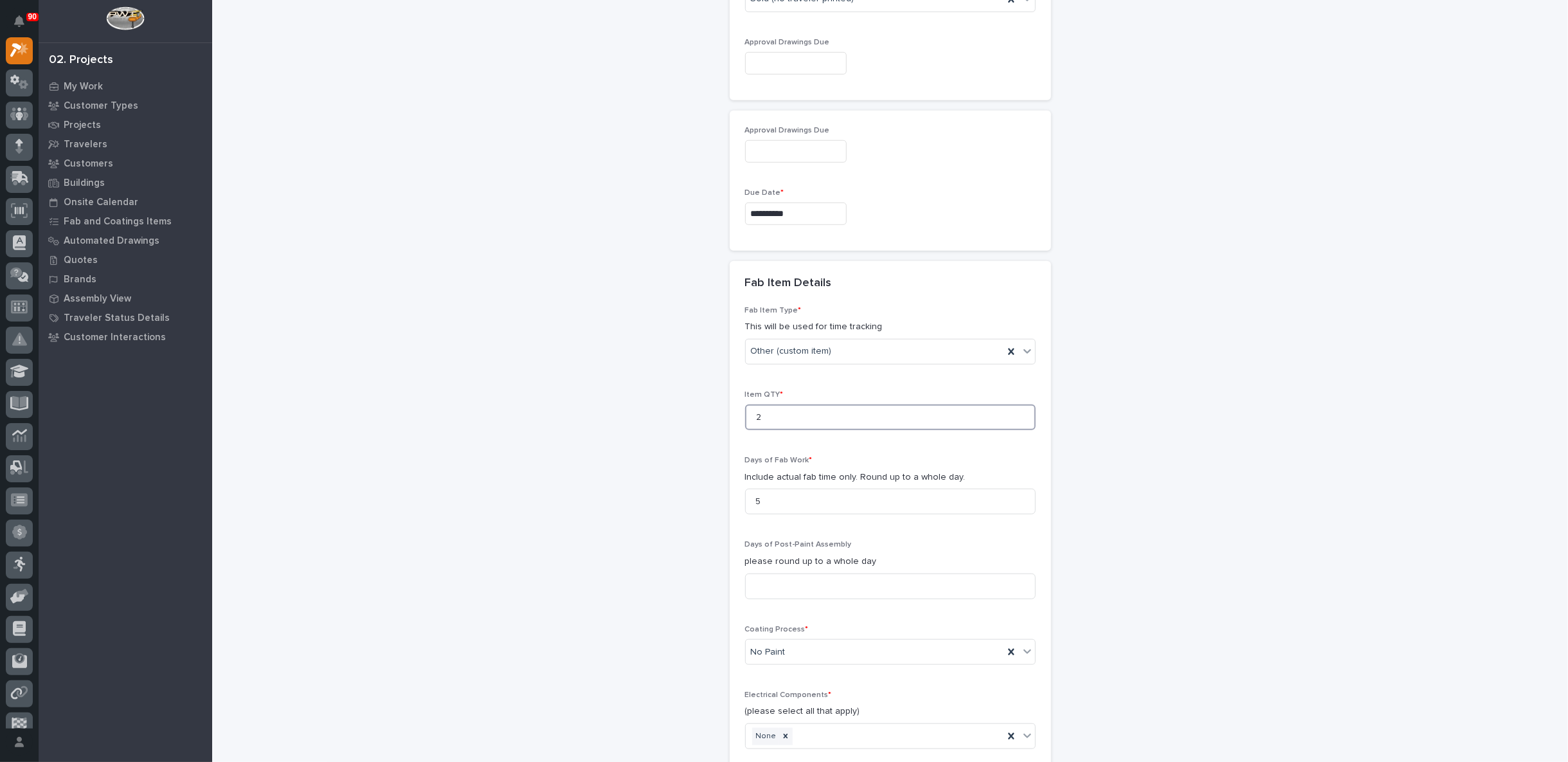
scroll to position [1000, 0]
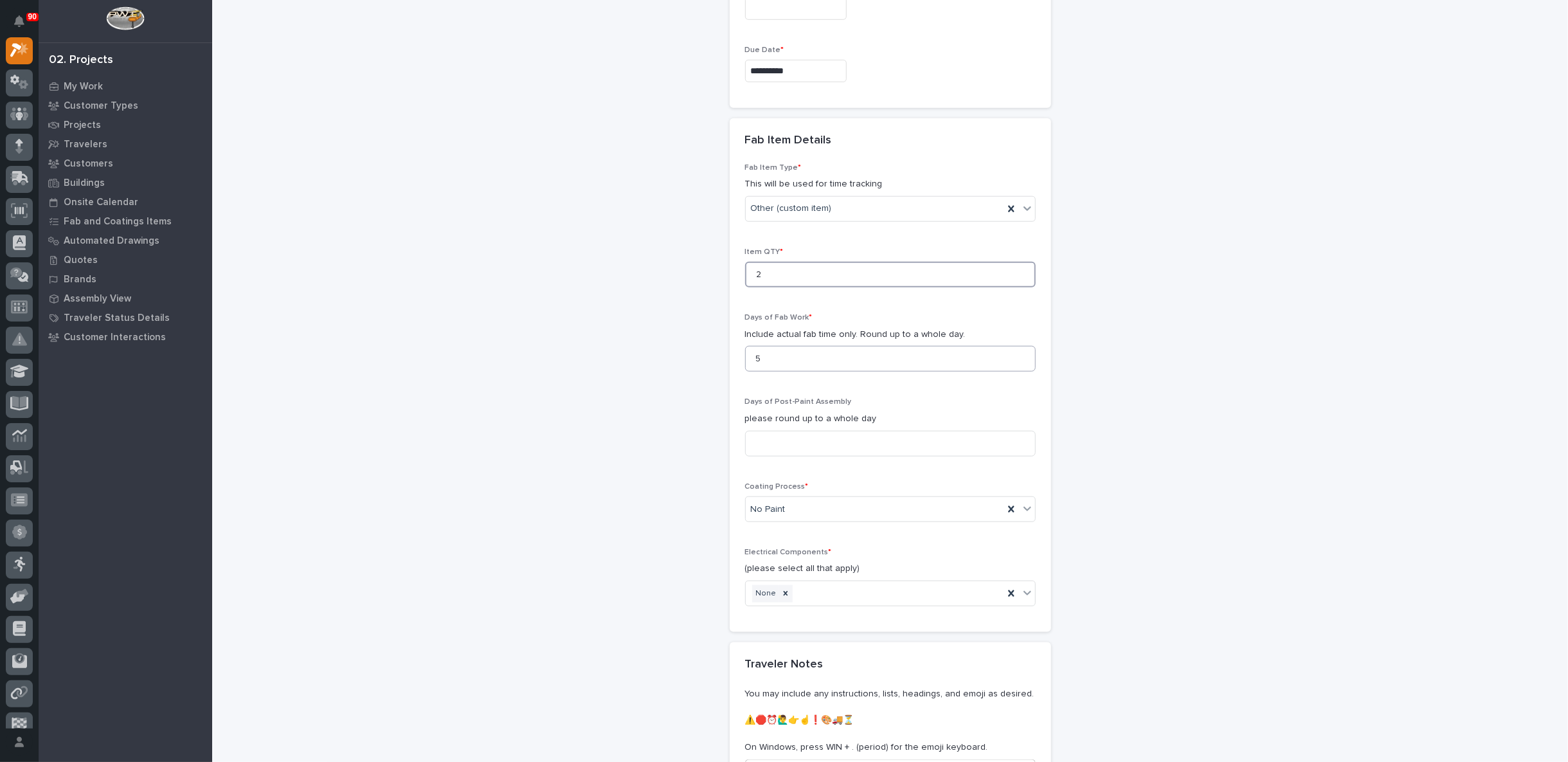
type input "2"
drag, startPoint x: 764, startPoint y: 356, endPoint x: 684, endPoint y: 360, distance: 80.1
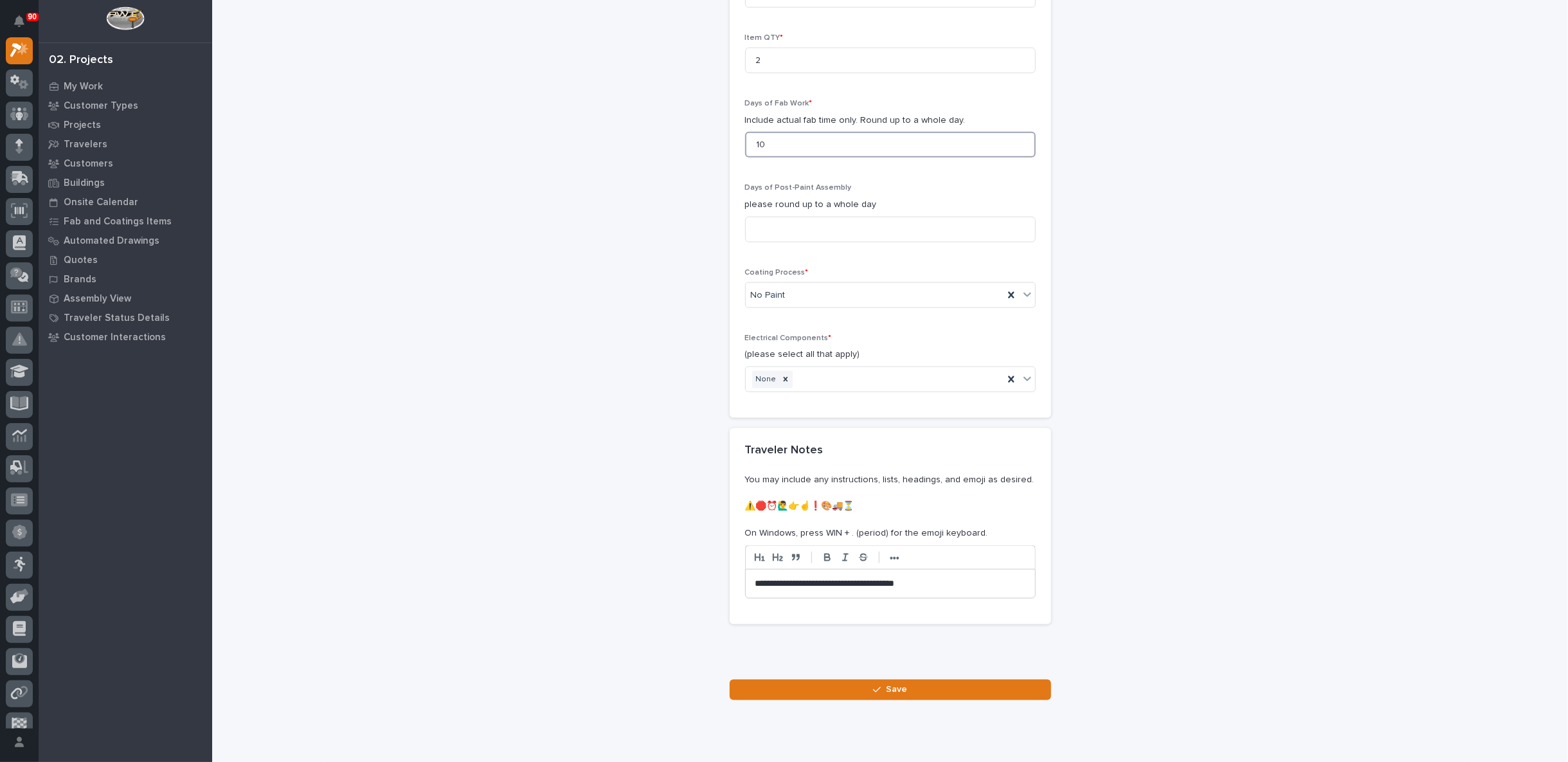
type input "1"
type input "8"
click at [862, 685] on button "Save" at bounding box center [890, 689] width 322 height 20
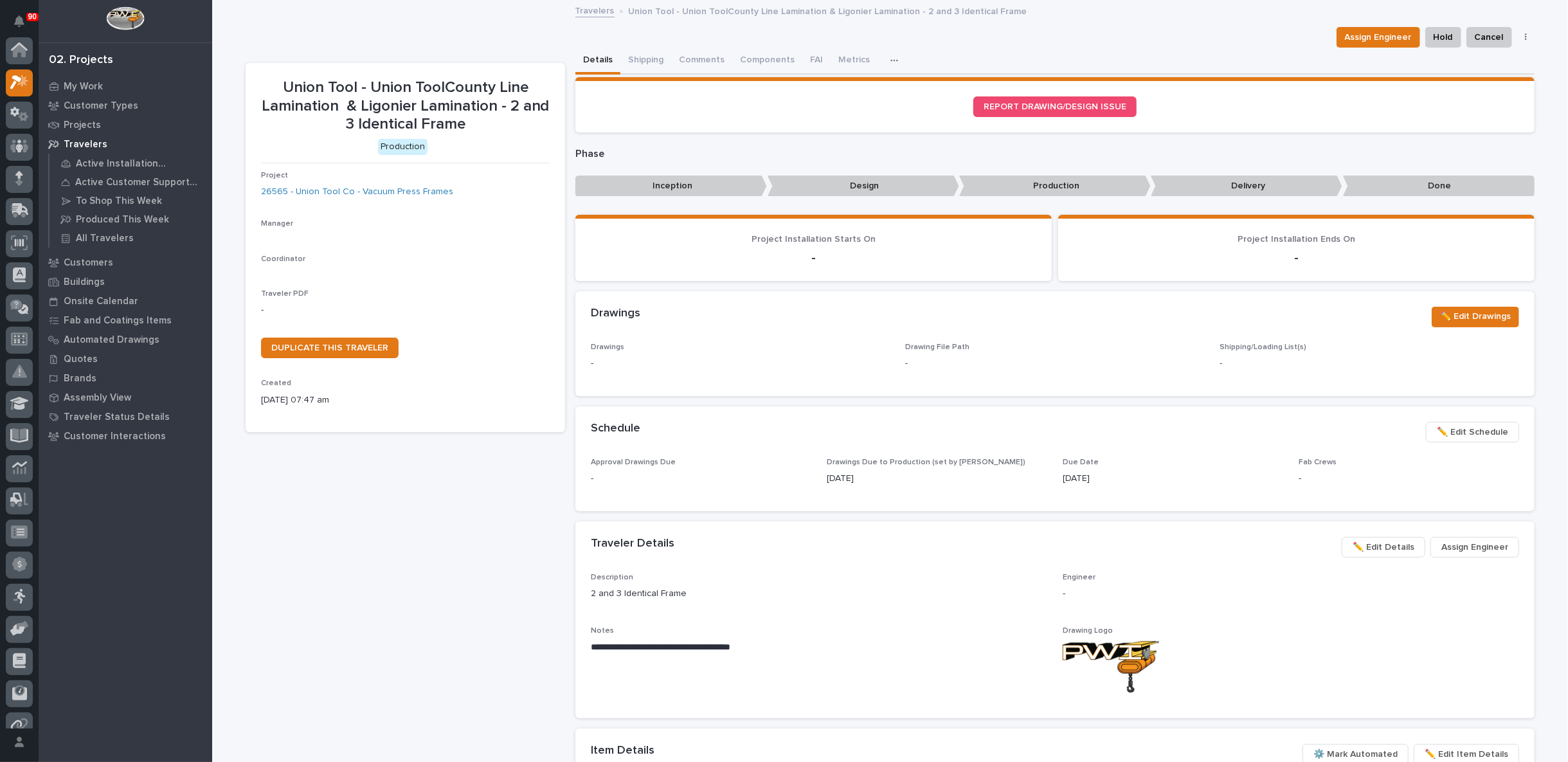
scroll to position [32, 0]
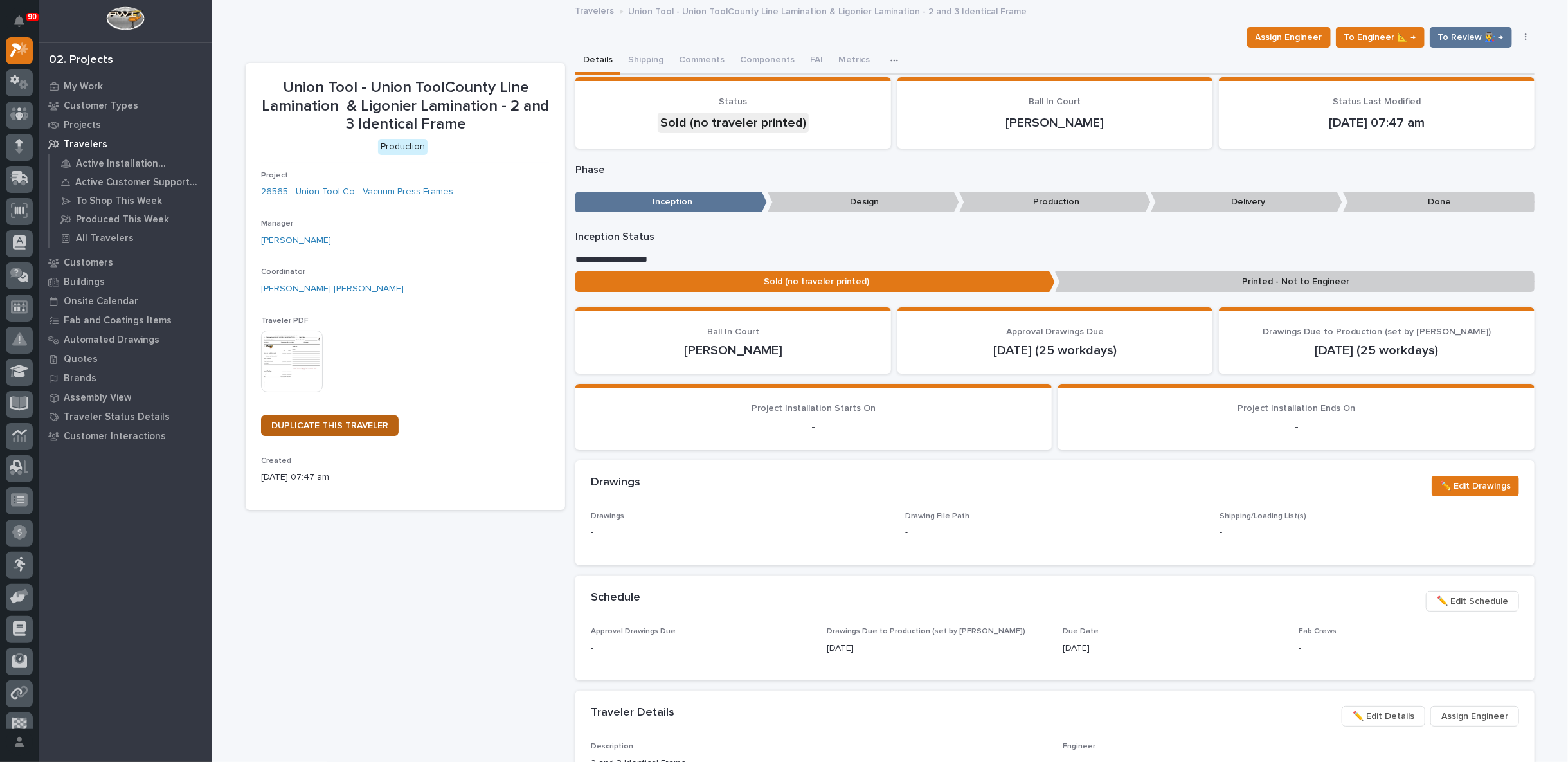
click at [323, 428] on span "DUPLICATE THIS TRAVELER" at bounding box center [329, 426] width 117 height 9
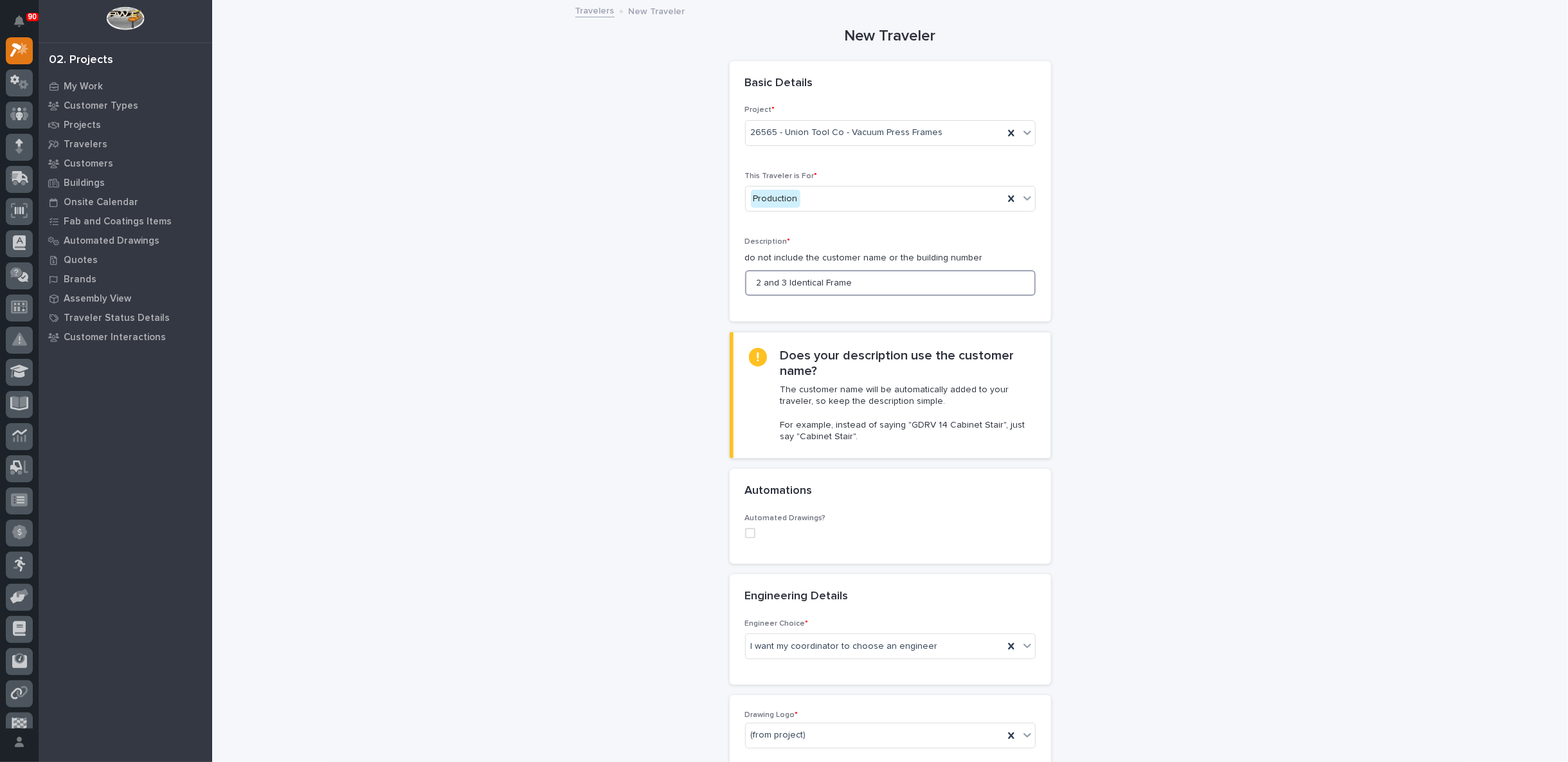
drag, startPoint x: 817, startPoint y: 280, endPoint x: 664, endPoint y: 279, distance: 153.0
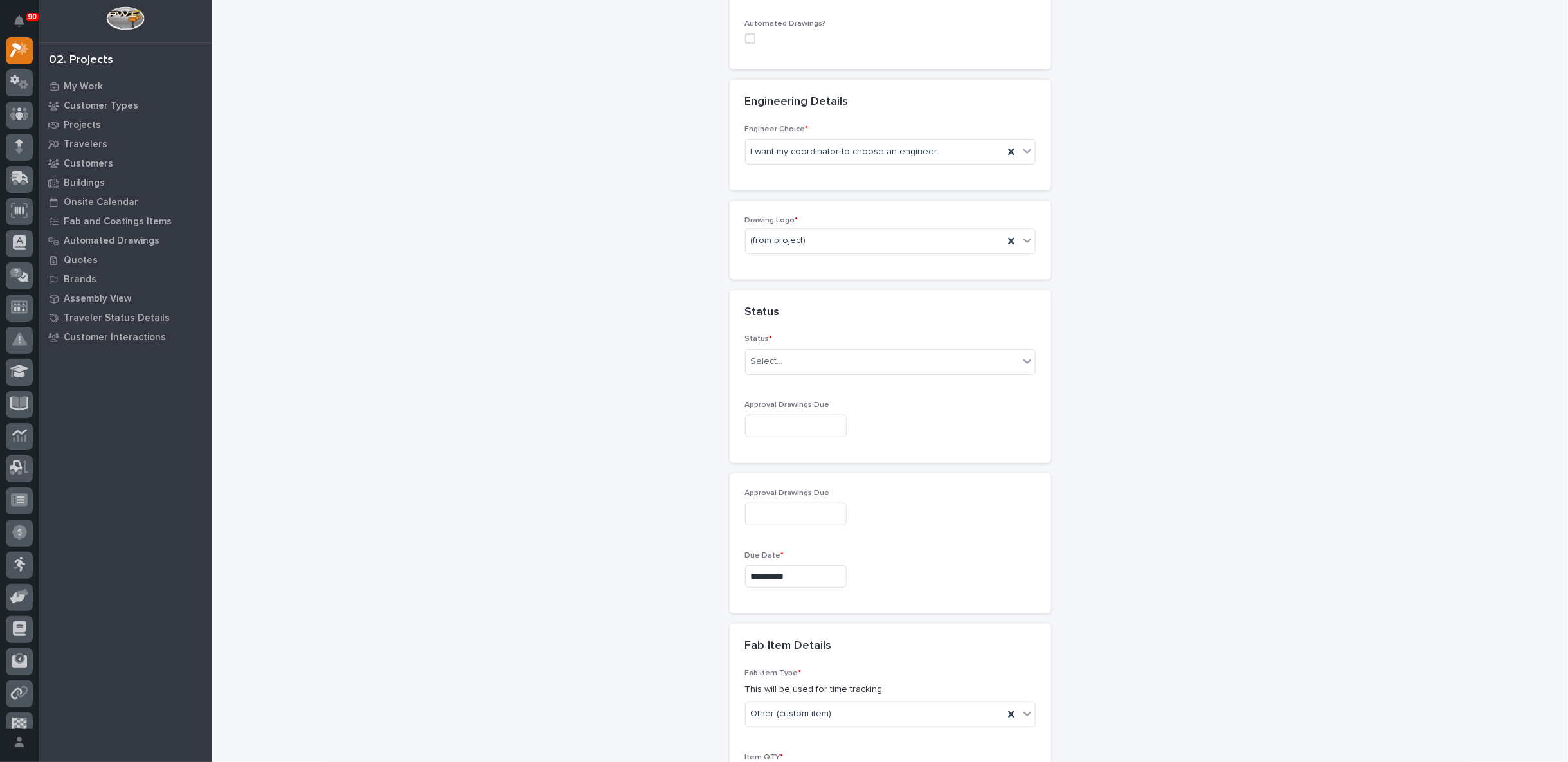
scroll to position [500, 0]
type input "Bottom Frame"
click at [619, 288] on div "**********" at bounding box center [890, 458] width 1289 height 1913
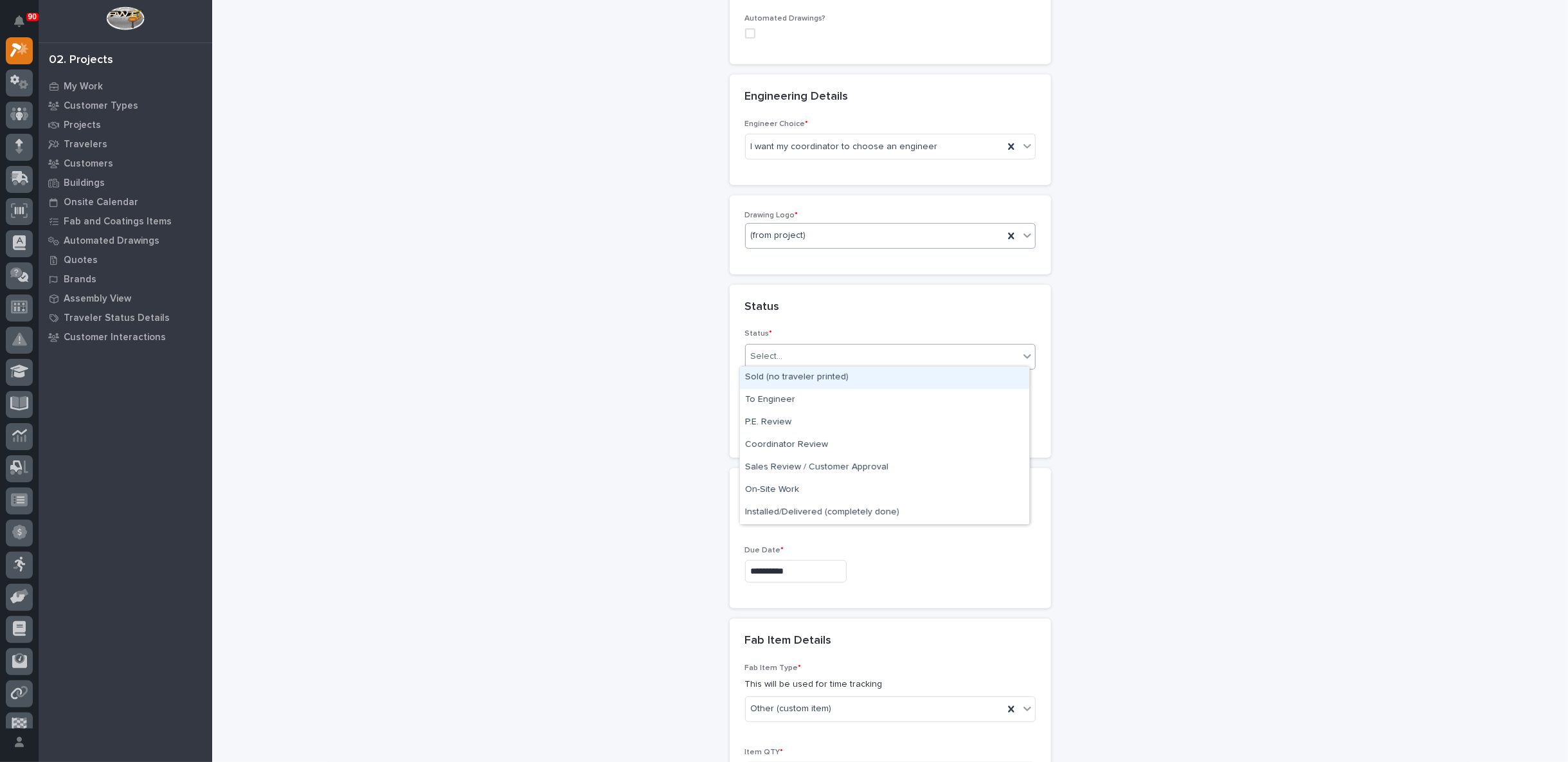
click at [789, 350] on div "Select..." at bounding box center [882, 357] width 273 height 21
click at [793, 376] on div "Sold (no traveler printed)" at bounding box center [884, 378] width 289 height 23
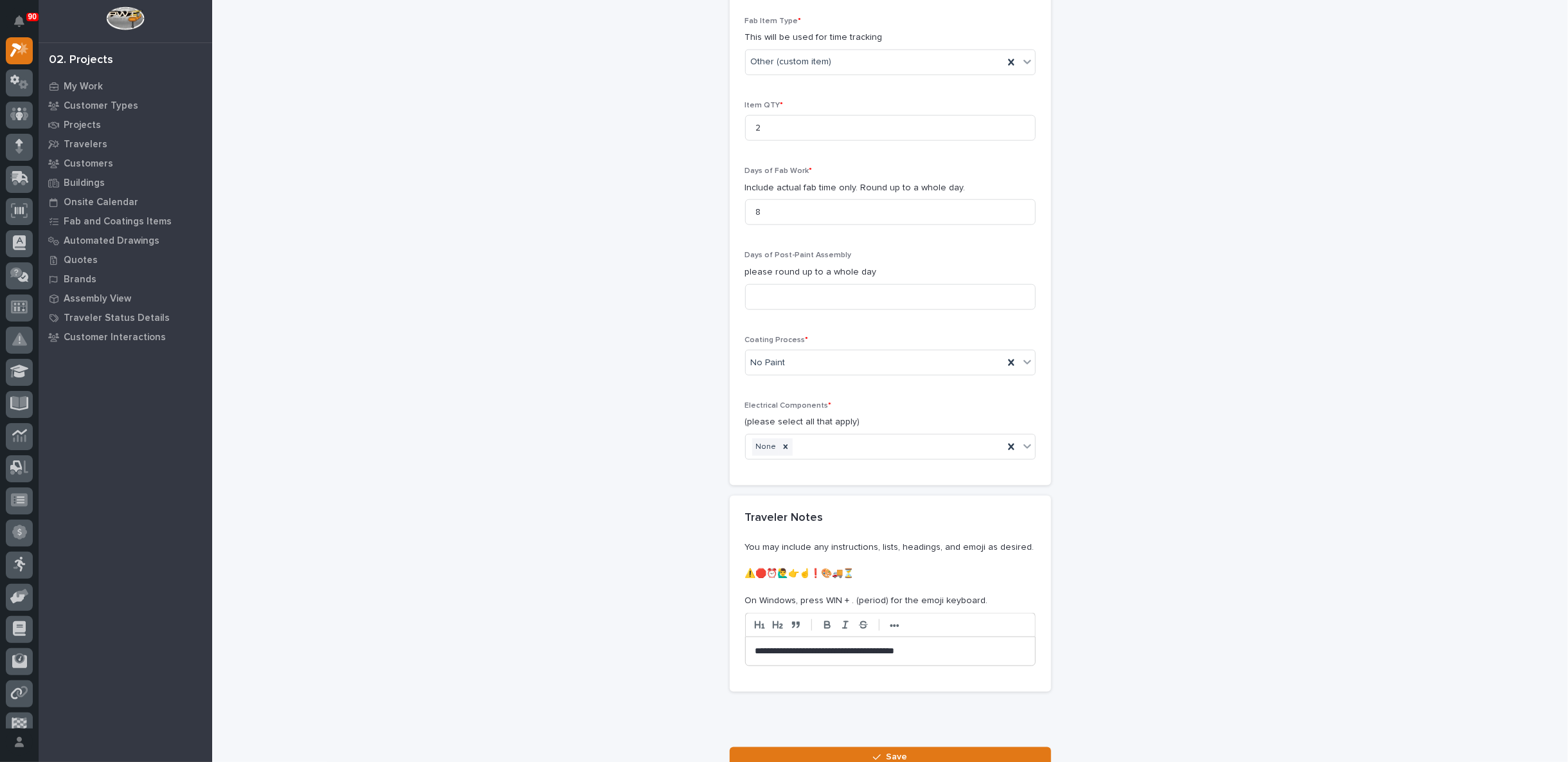
scroll to position [1246, 0]
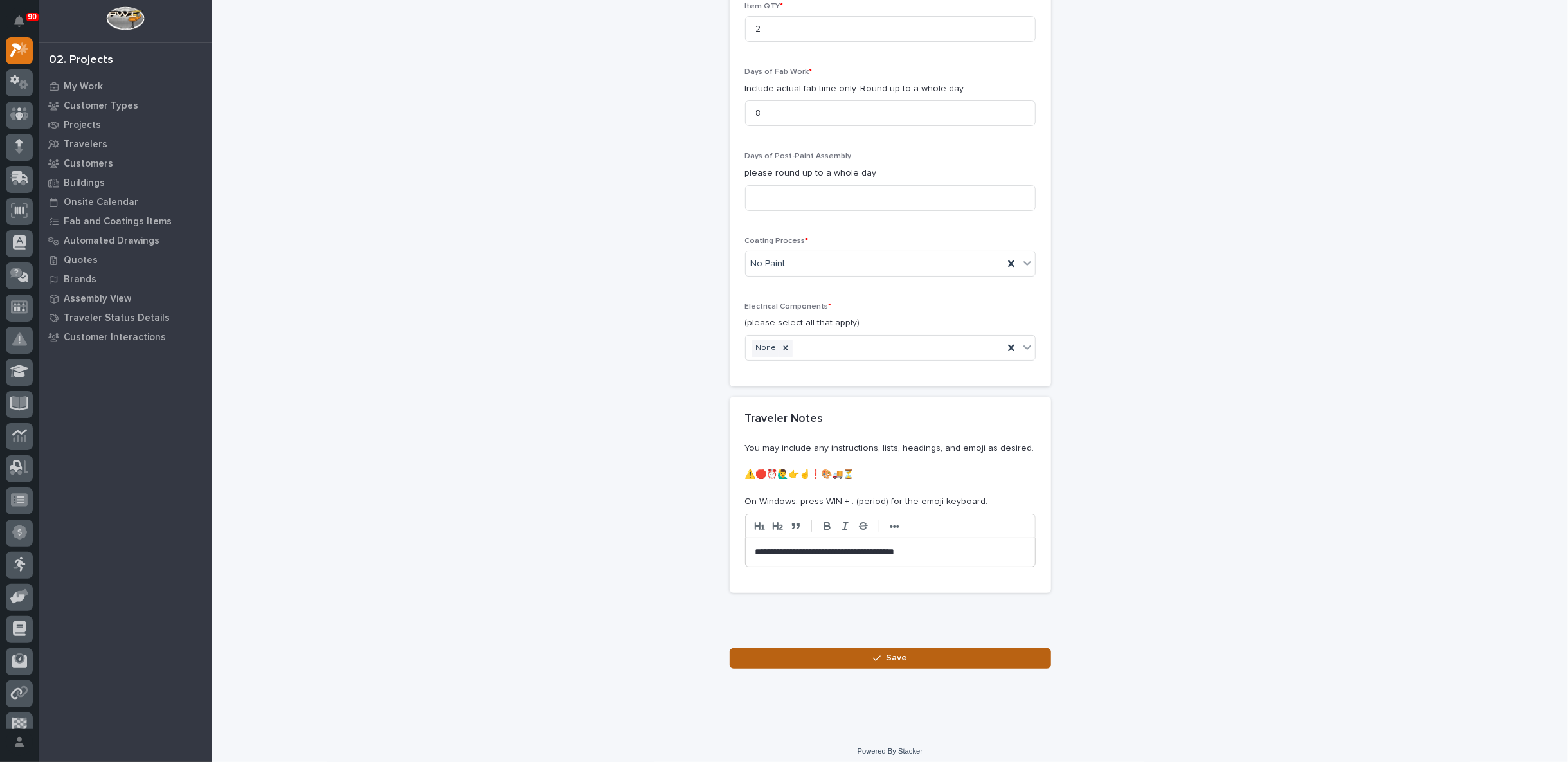
click at [903, 653] on button "Save" at bounding box center [890, 658] width 322 height 20
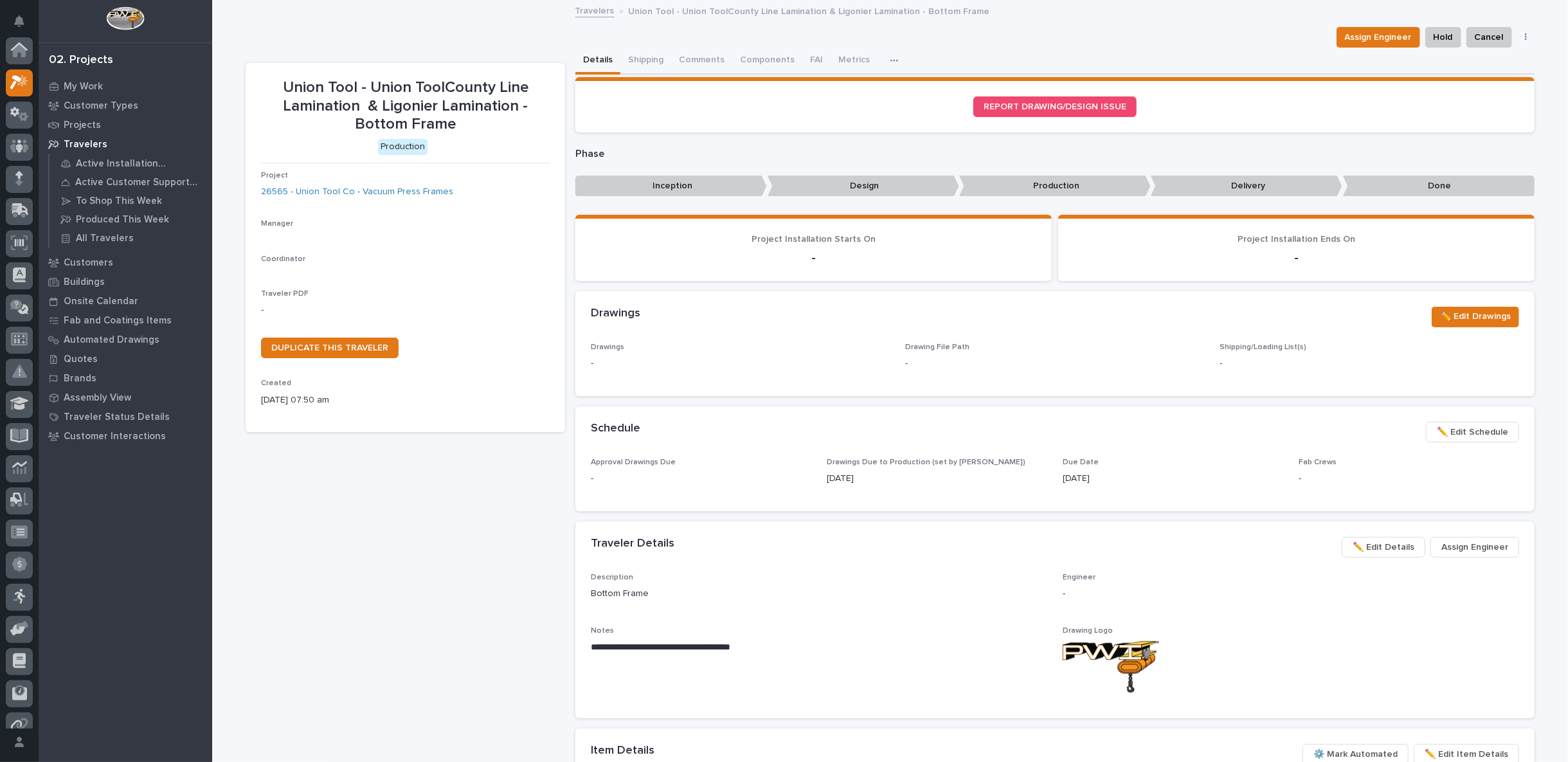
scroll to position [32, 0]
